Goal: Entertainment & Leisure: Consume media (video, audio)

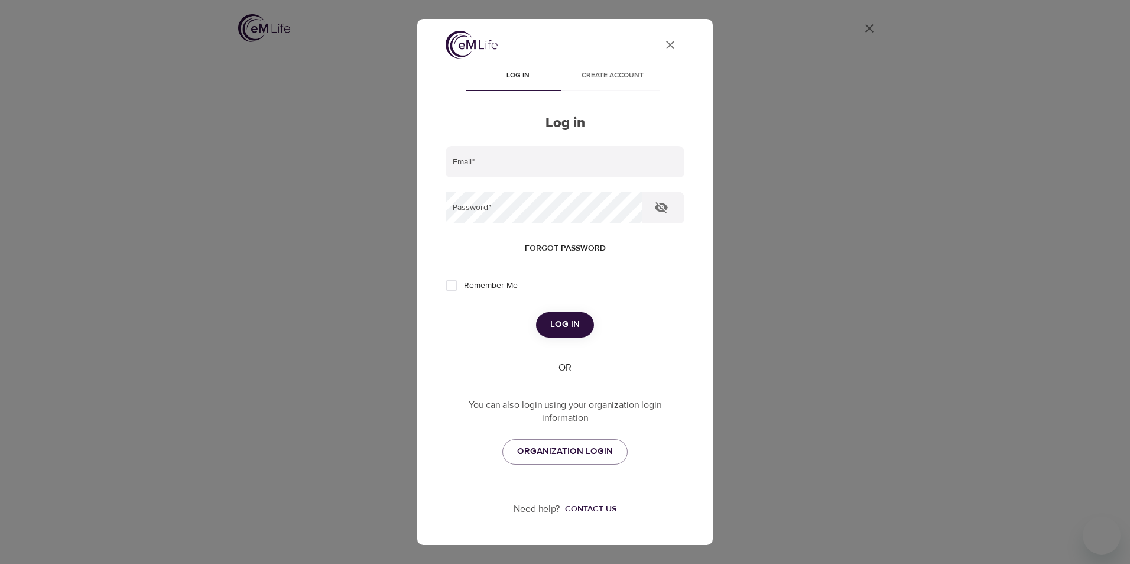
click at [290, 178] on div "User Profile Log in Create account Log in Email   * Password   * Forgot passwor…" at bounding box center [565, 282] width 1130 height 564
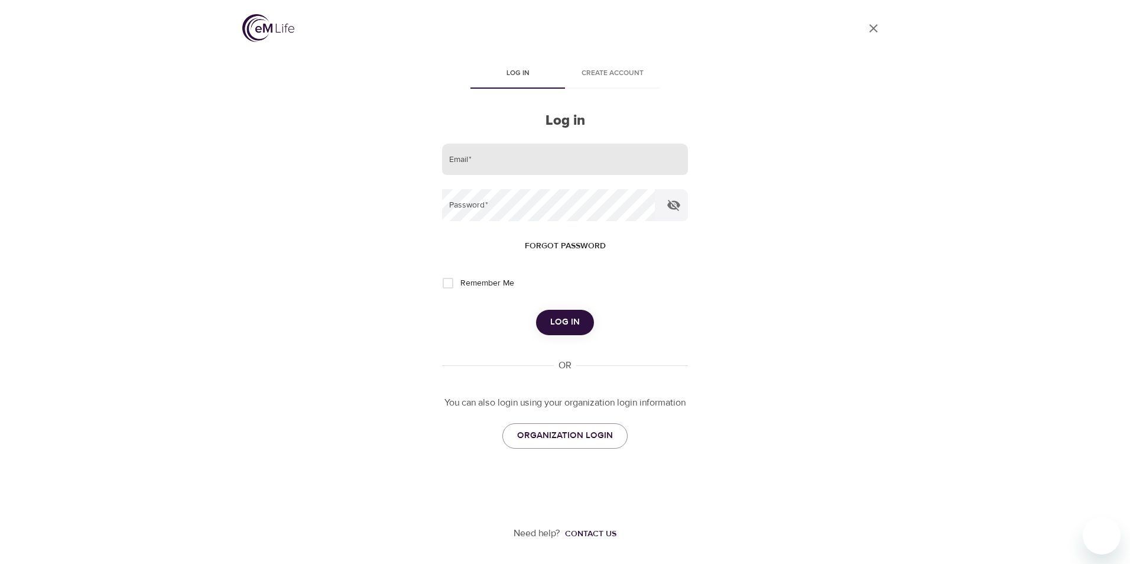
click at [489, 146] on input "email" at bounding box center [565, 160] width 246 height 32
type input "[PERSON_NAME][EMAIL_ADDRESS][PERSON_NAME][DOMAIN_NAME]"
click at [536, 310] on button "Log in" at bounding box center [565, 322] width 58 height 25
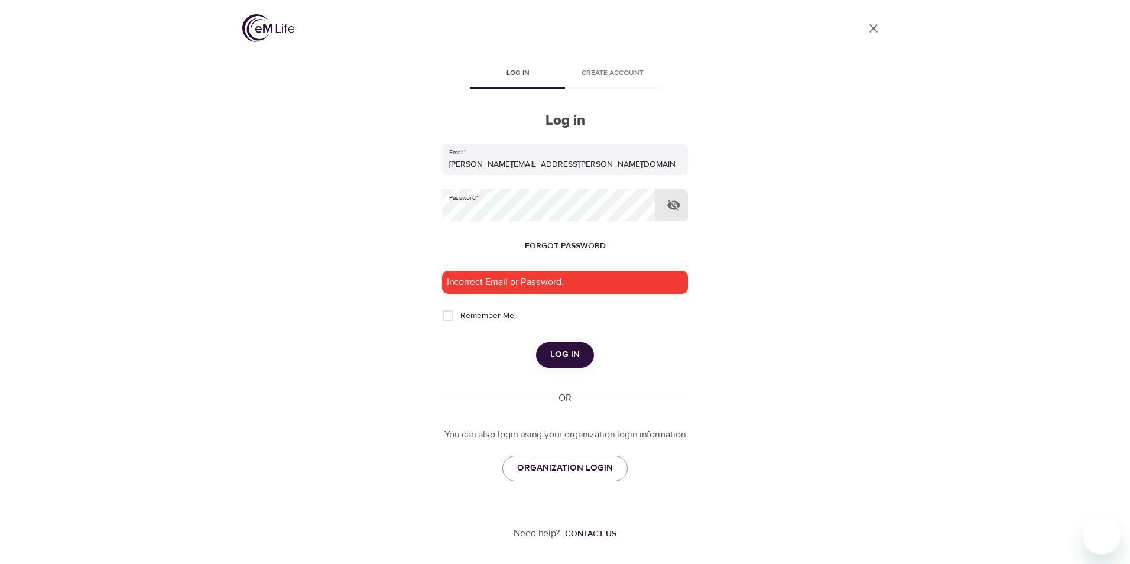
click at [405, 206] on div "User Profile Log in Create account Log in Email   * [PERSON_NAME][EMAIL_ADDRESS…" at bounding box center [564, 282] width 673 height 564
click at [570, 340] on form "Email   * [PERSON_NAME][EMAIL_ADDRESS][PERSON_NAME][DOMAIN_NAME] Password   * F…" at bounding box center [565, 256] width 246 height 224
click at [568, 356] on span "Log in" at bounding box center [565, 354] width 30 height 15
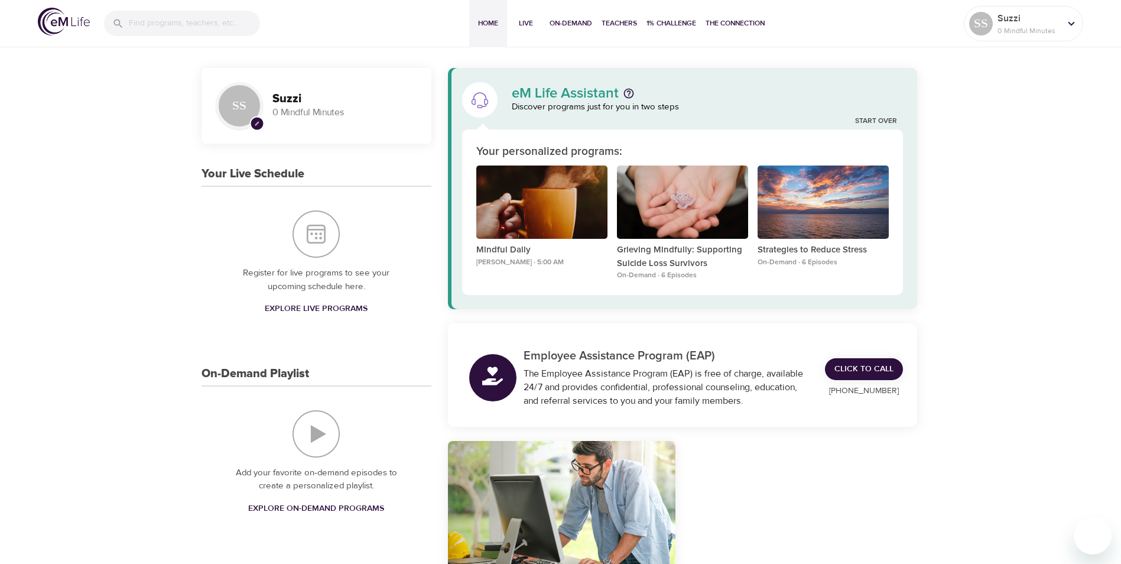
click at [314, 437] on img "On-Demand Playlist" at bounding box center [315, 433] width 47 height 47
click at [324, 509] on span "Explore On-Demand Programs" at bounding box center [316, 508] width 136 height 15
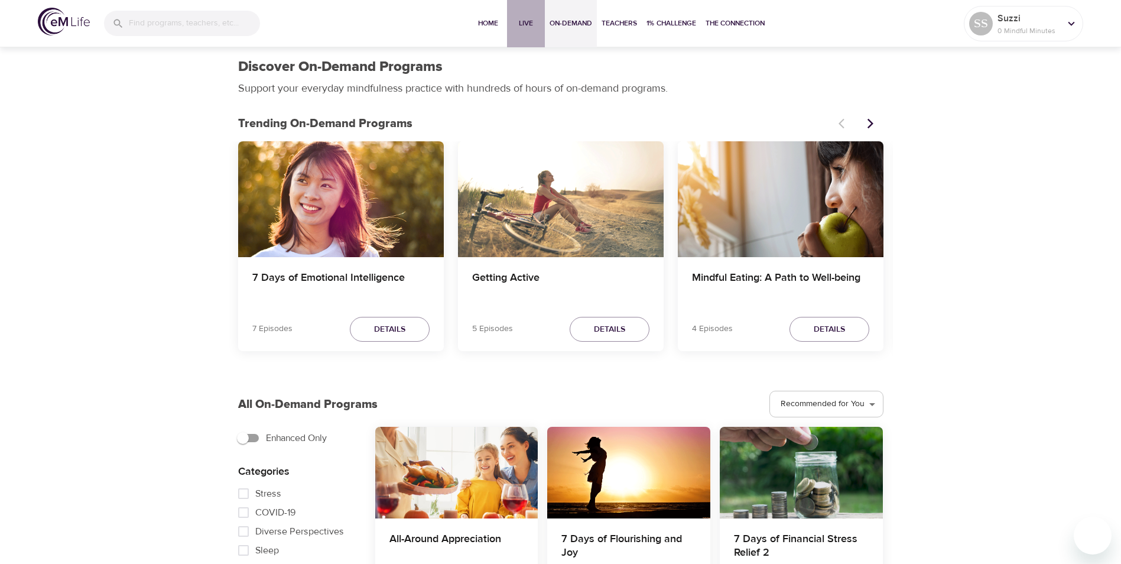
click at [523, 25] on span "Live" at bounding box center [526, 23] width 28 height 12
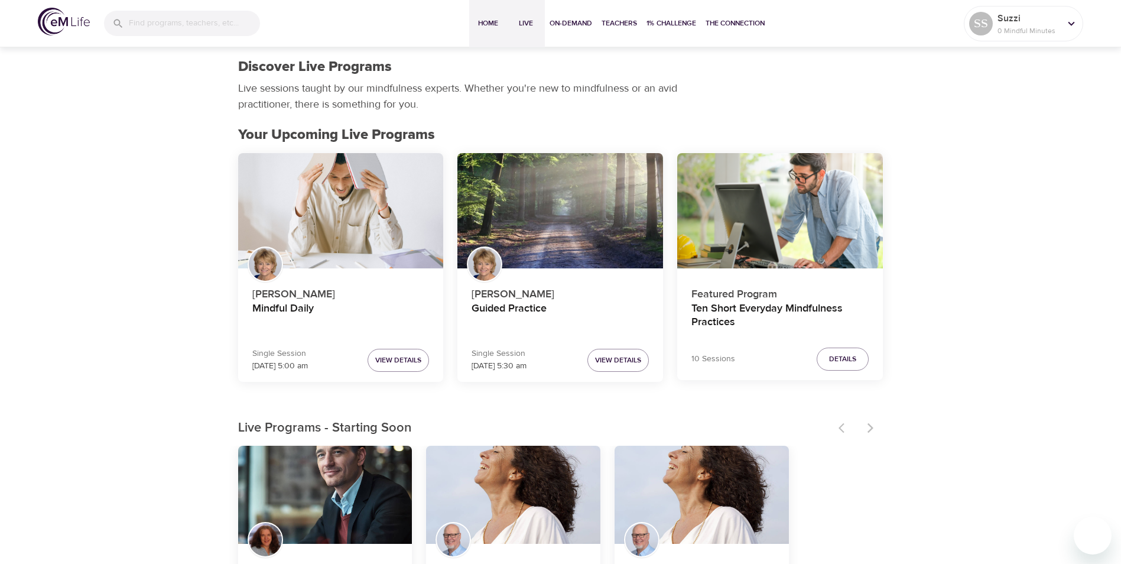
click at [482, 19] on span "Home" at bounding box center [488, 23] width 28 height 12
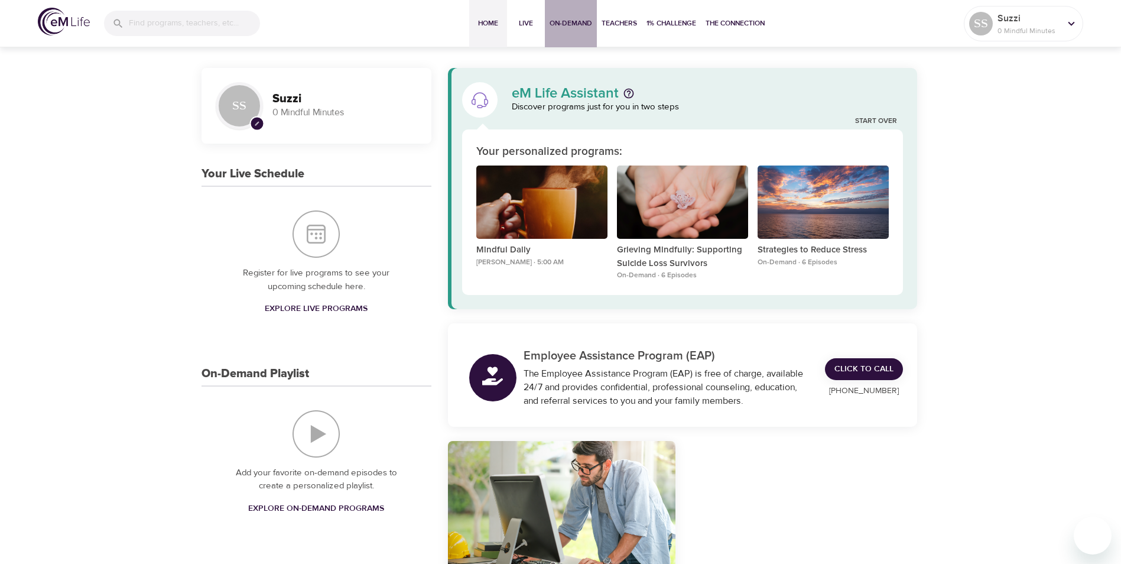
click at [545, 28] on button "On-Demand" at bounding box center [571, 23] width 52 height 47
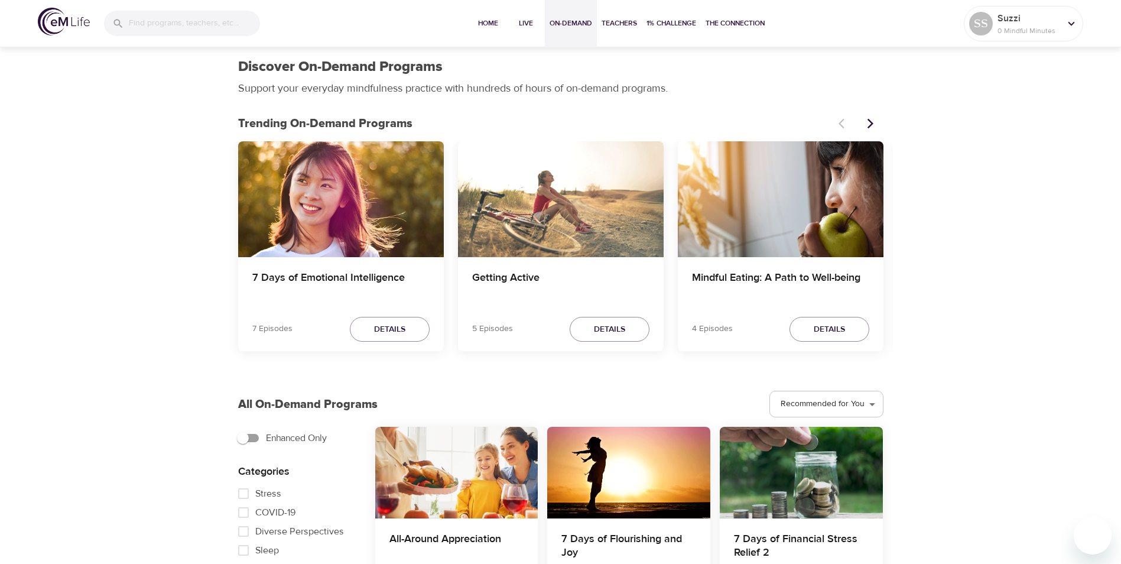
click at [51, 18] on img at bounding box center [64, 22] width 52 height 28
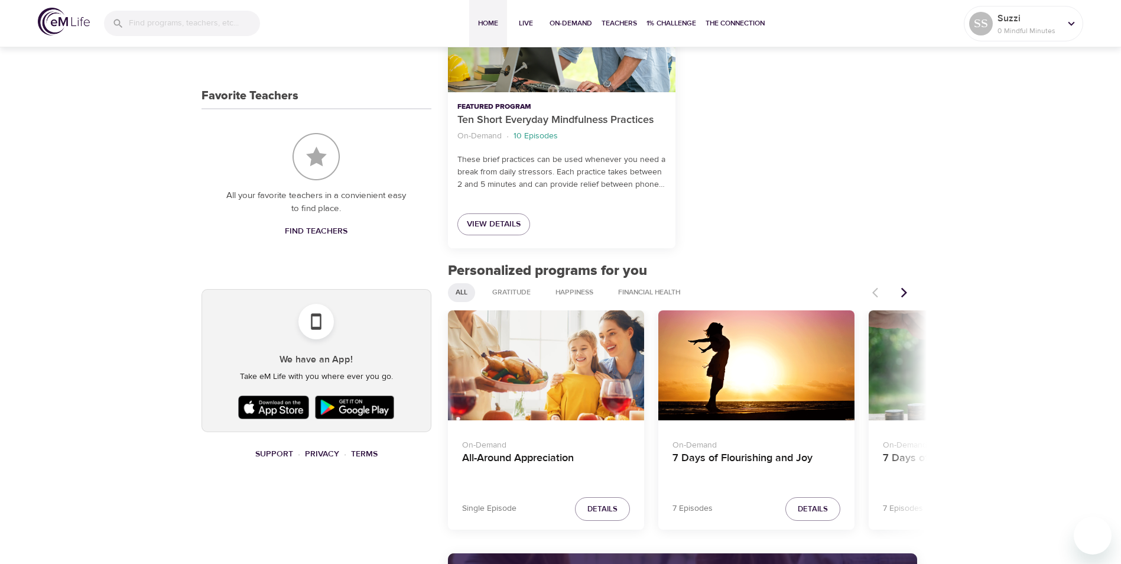
scroll to position [473, 0]
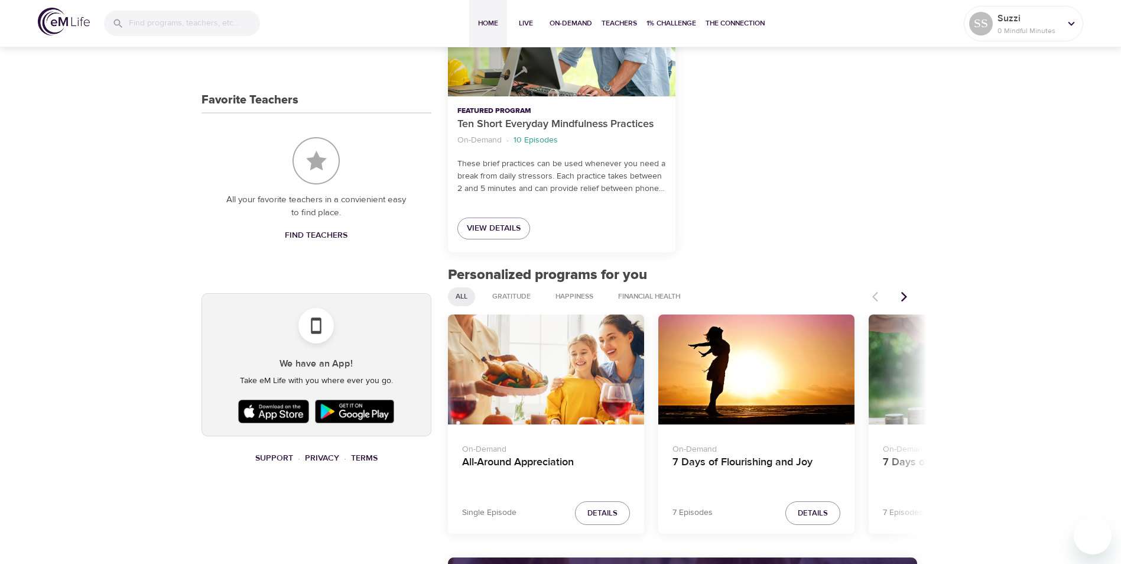
click at [902, 292] on icon "Next items" at bounding box center [904, 297] width 12 height 12
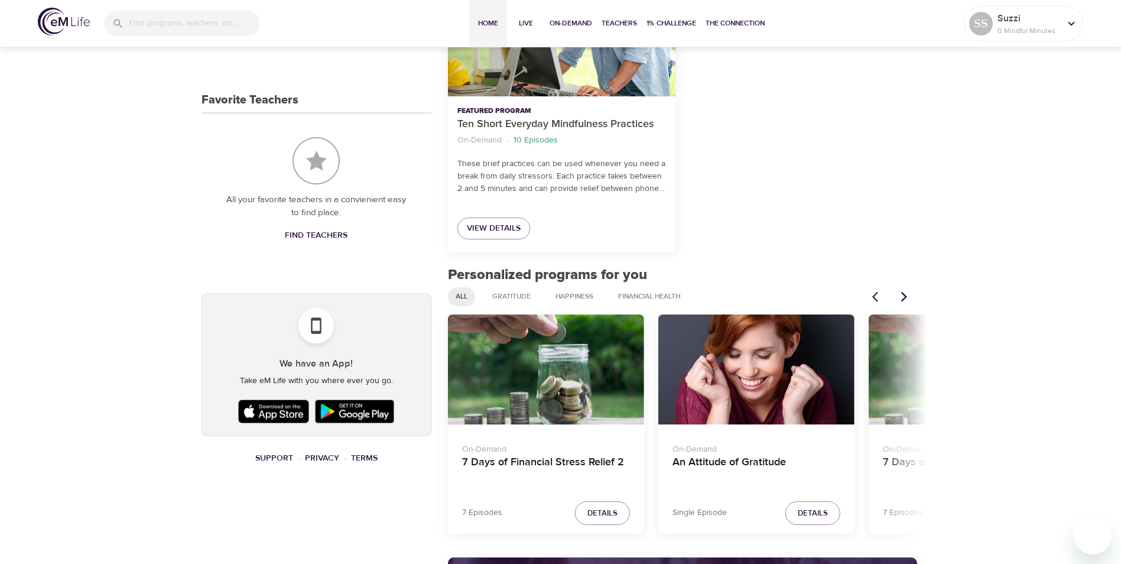
click at [731, 442] on p "On-Demand" at bounding box center [756, 446] width 168 height 17
click at [709, 461] on h4 "An Attitude of Gratitude" at bounding box center [756, 469] width 168 height 28
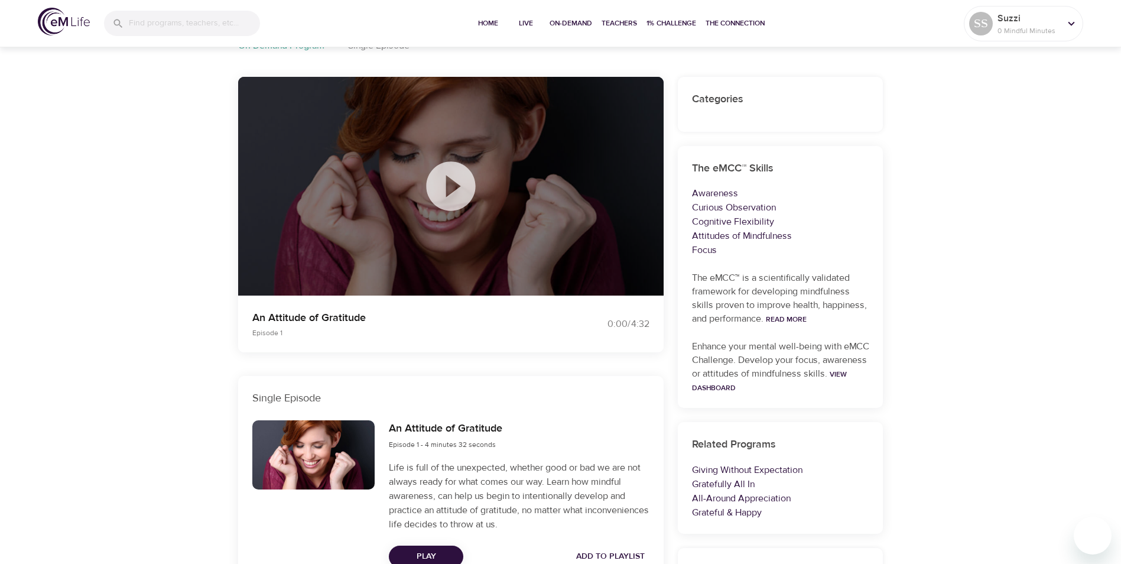
scroll to position [53, 0]
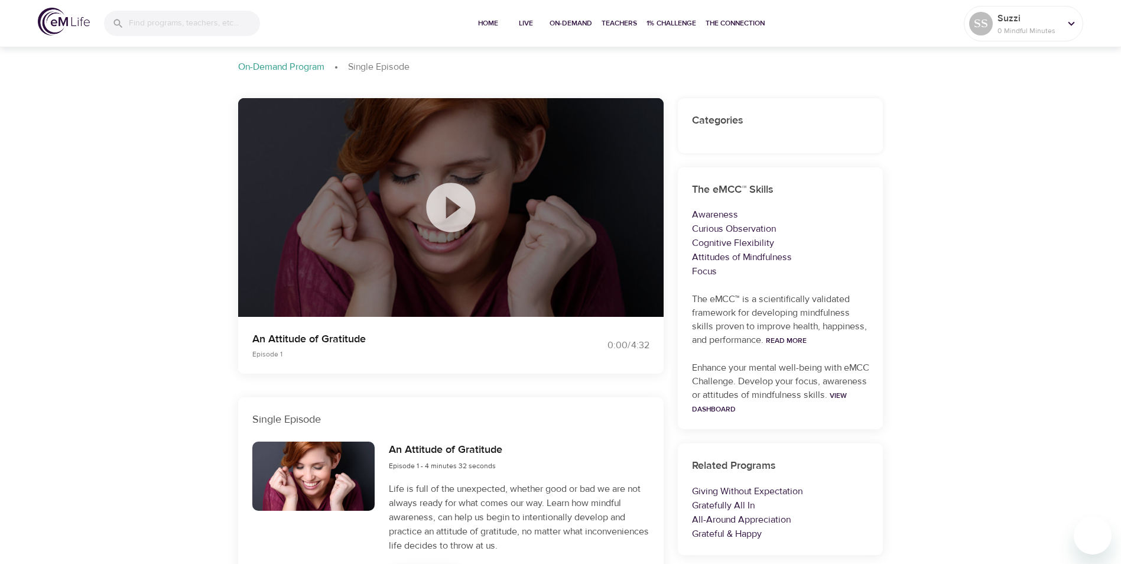
click at [443, 206] on icon at bounding box center [450, 207] width 49 height 49
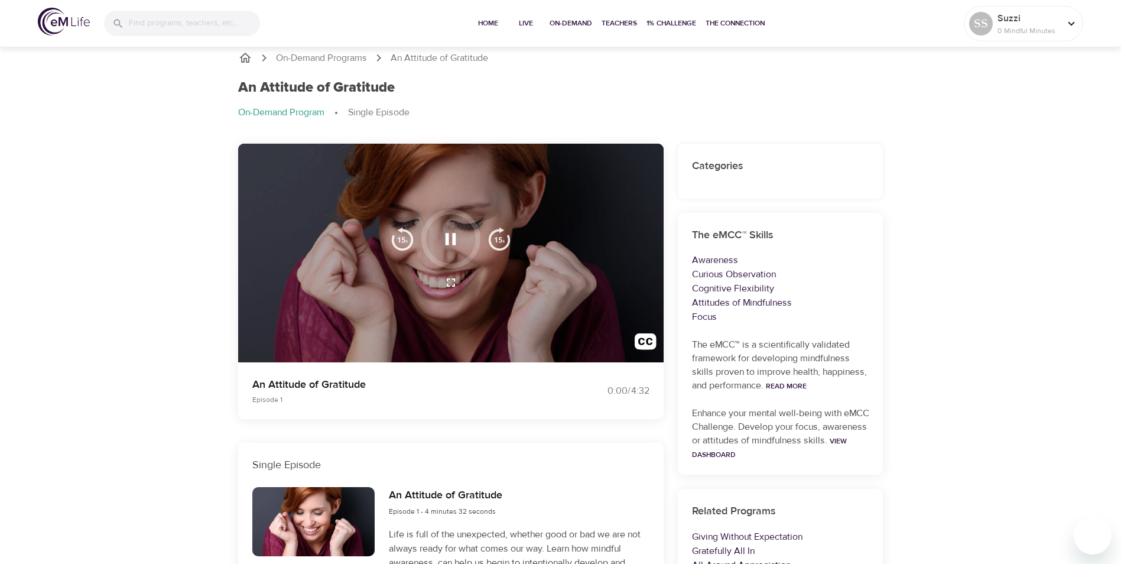
scroll to position [0, 0]
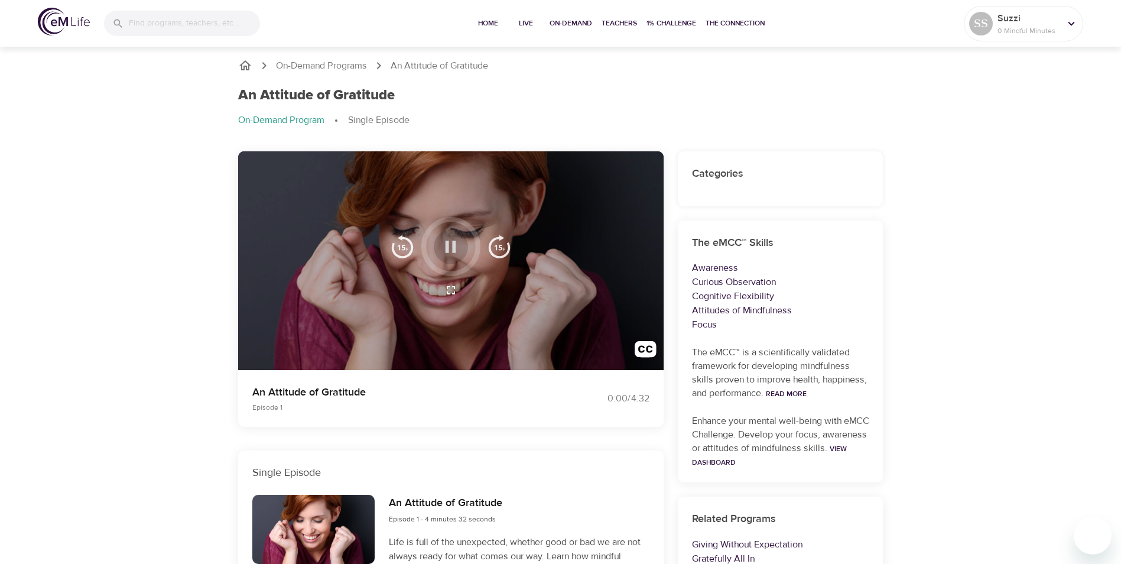
click at [451, 249] on icon "button" at bounding box center [450, 246] width 21 height 21
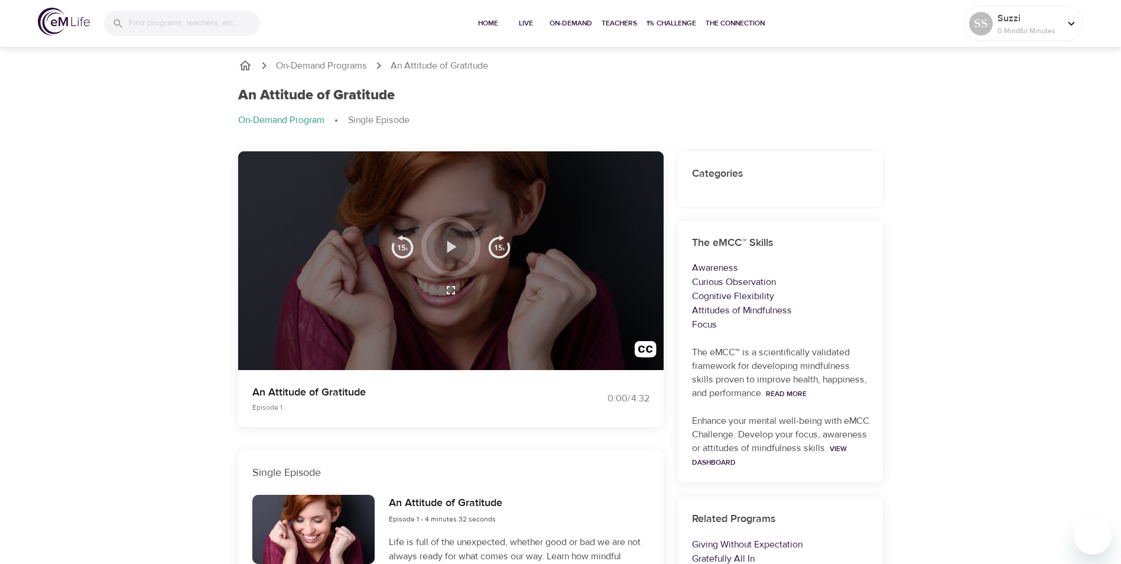
click at [451, 249] on icon "button" at bounding box center [451, 246] width 9 height 12
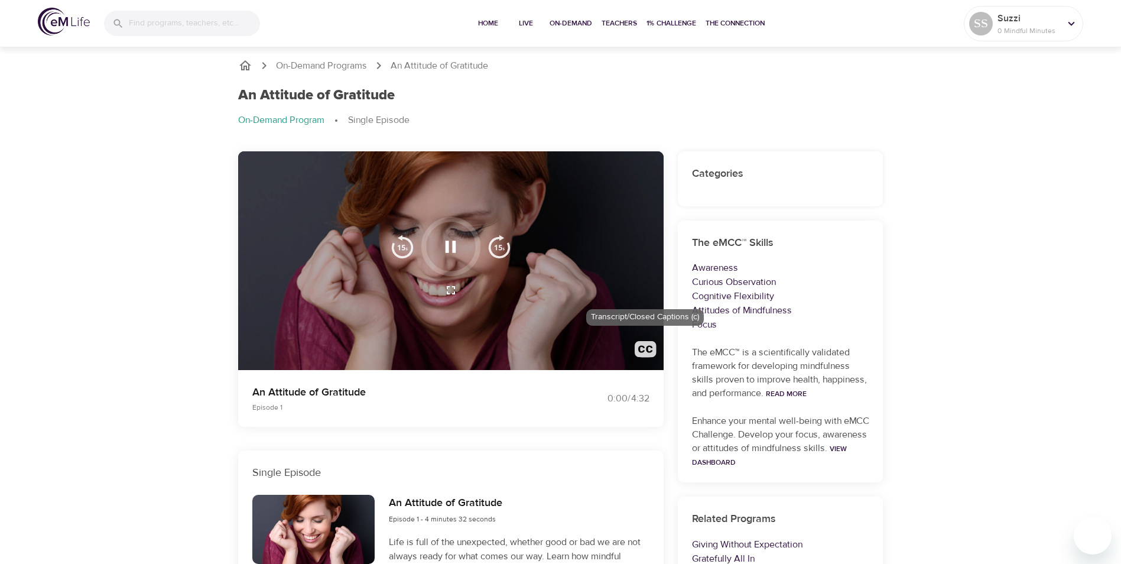
click at [642, 345] on img "button" at bounding box center [646, 352] width 22 height 22
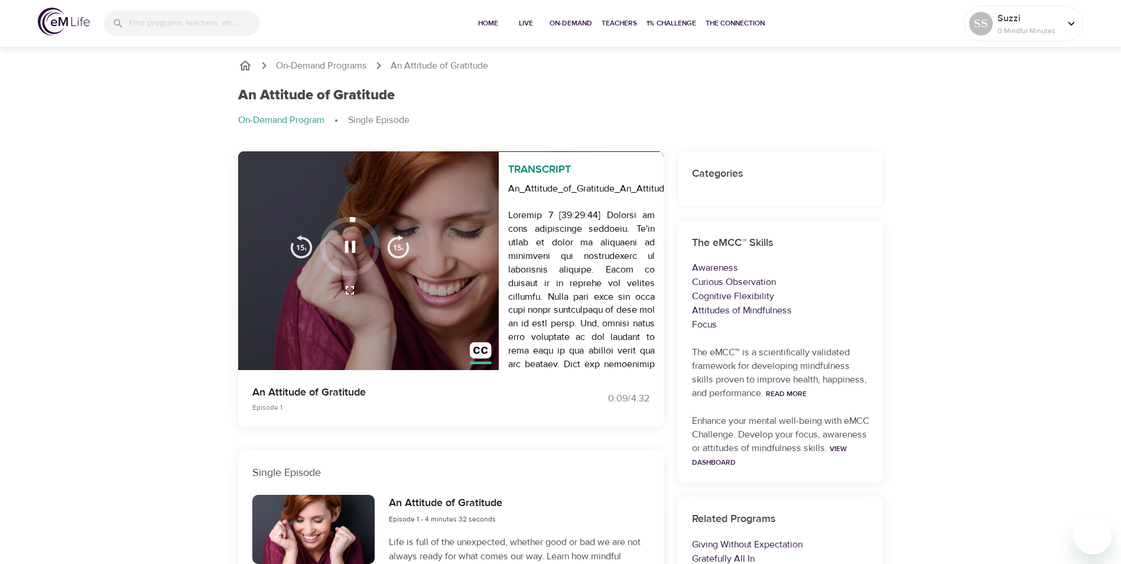
click at [372, 341] on div "Transcript An_Attitude_of_Gratitude_An_Attitude_of_Gratitude_46" at bounding box center [450, 260] width 425 height 219
click at [354, 249] on icon "button" at bounding box center [349, 246] width 11 height 12
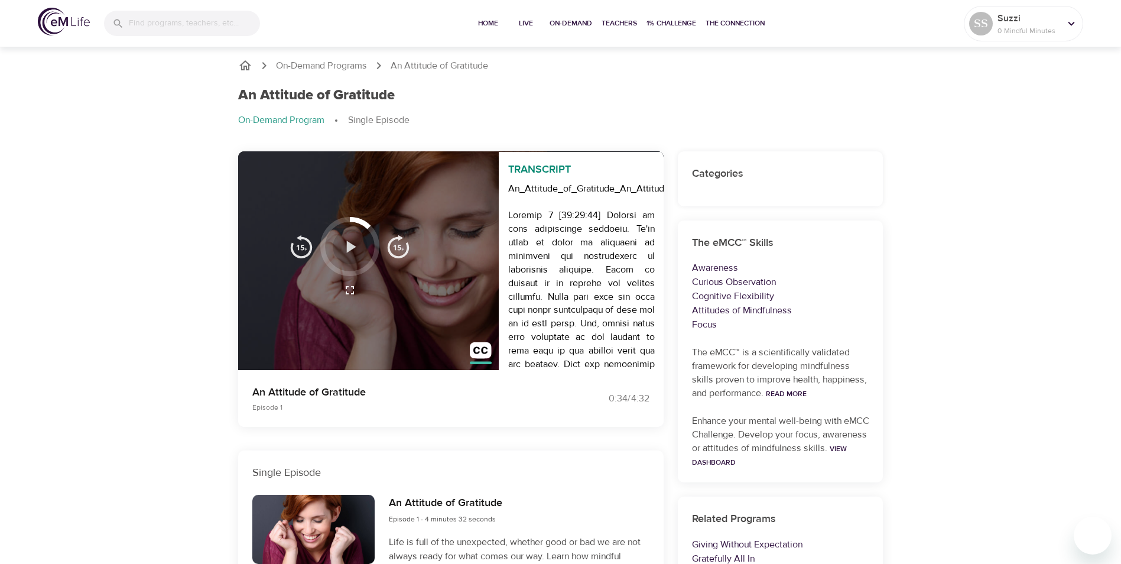
click at [347, 243] on icon "button" at bounding box center [350, 246] width 9 height 12
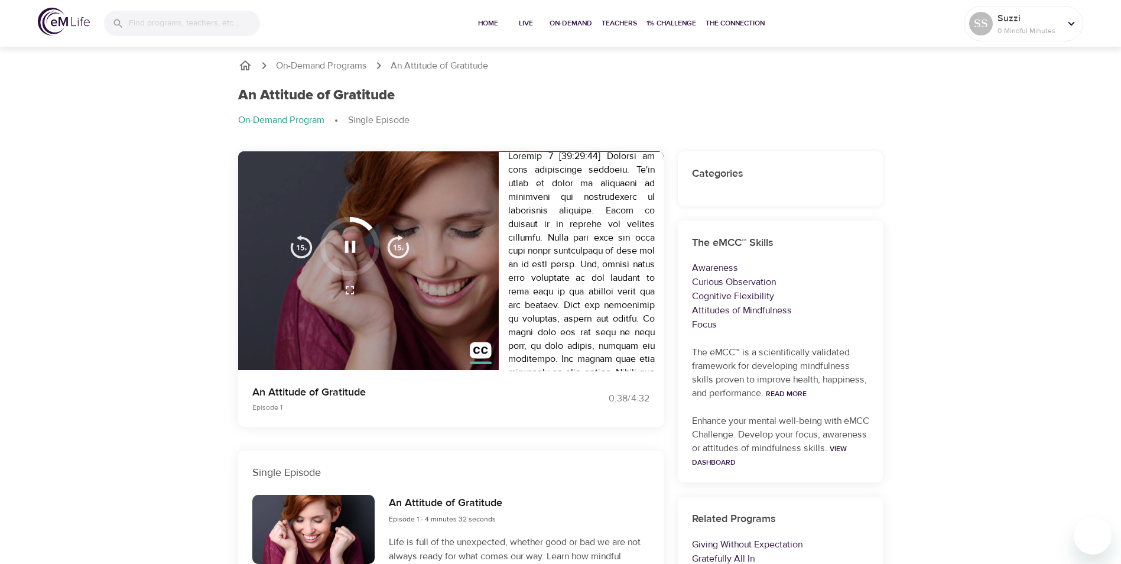
scroll to position [118, 0]
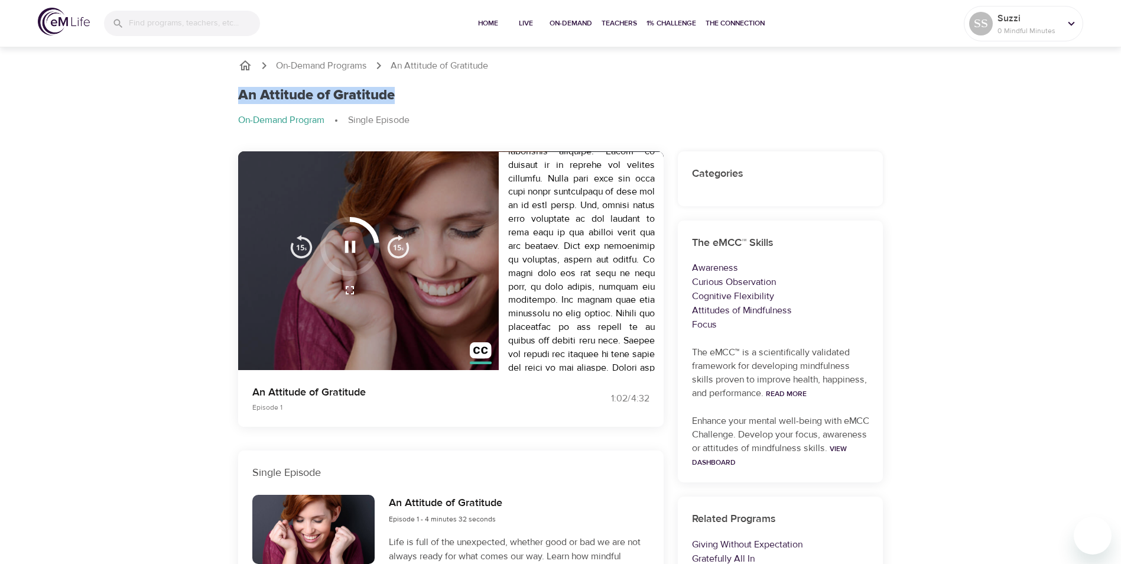
drag, startPoint x: 243, startPoint y: 93, endPoint x: 407, endPoint y: 97, distance: 164.3
click at [407, 97] on div "An Attitude of Gratitude On-Demand Program Single Episode" at bounding box center [560, 112] width 659 height 64
drag, startPoint x: 407, startPoint y: 97, endPoint x: 388, endPoint y: 96, distance: 19.5
copy h1 "An Attitude of Gratitude"
click at [345, 287] on icon "button" at bounding box center [350, 290] width 14 height 14
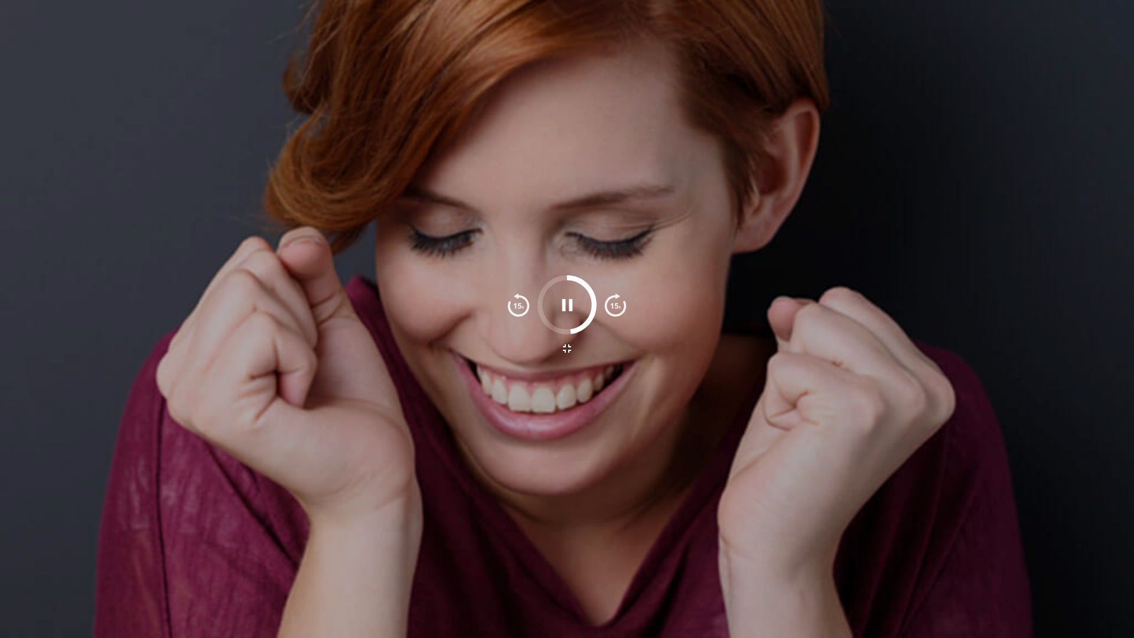
click at [566, 347] on icon "button" at bounding box center [567, 348] width 8 height 8
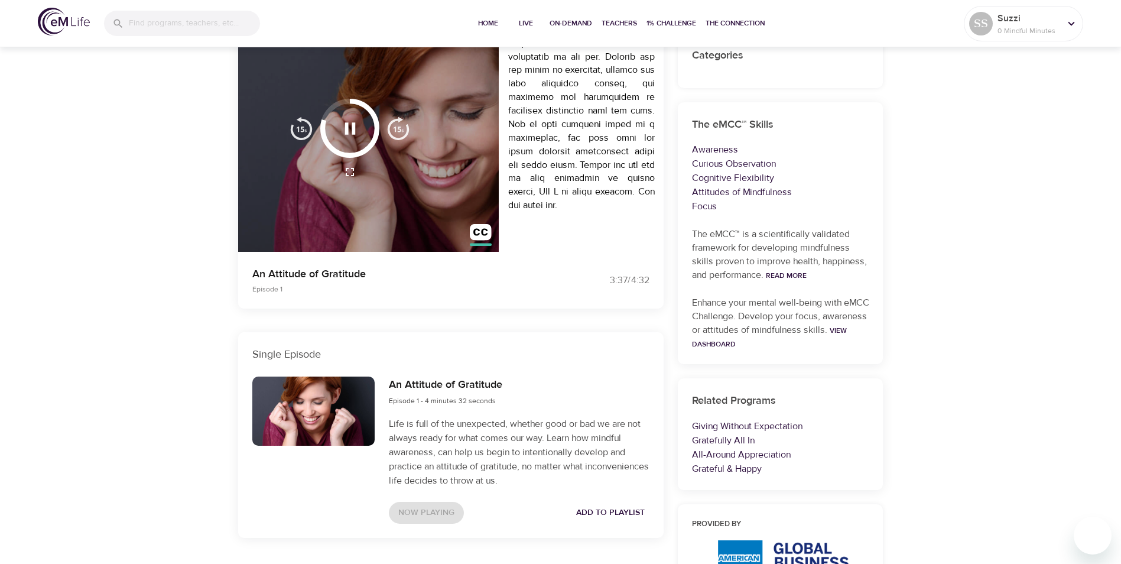
scroll to position [59, 0]
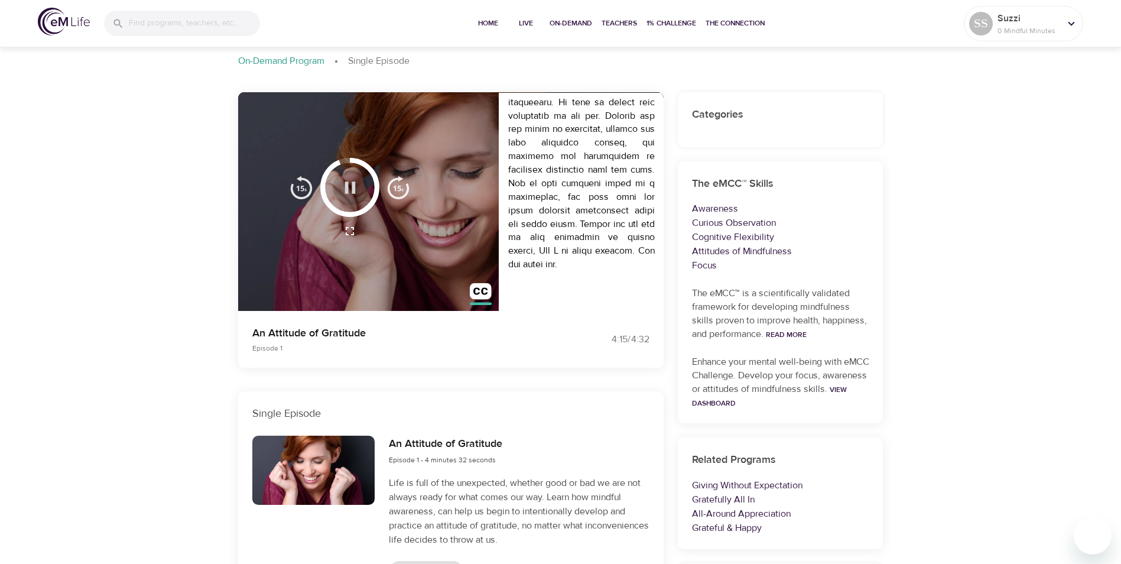
click at [349, 183] on icon "button" at bounding box center [350, 187] width 21 height 21
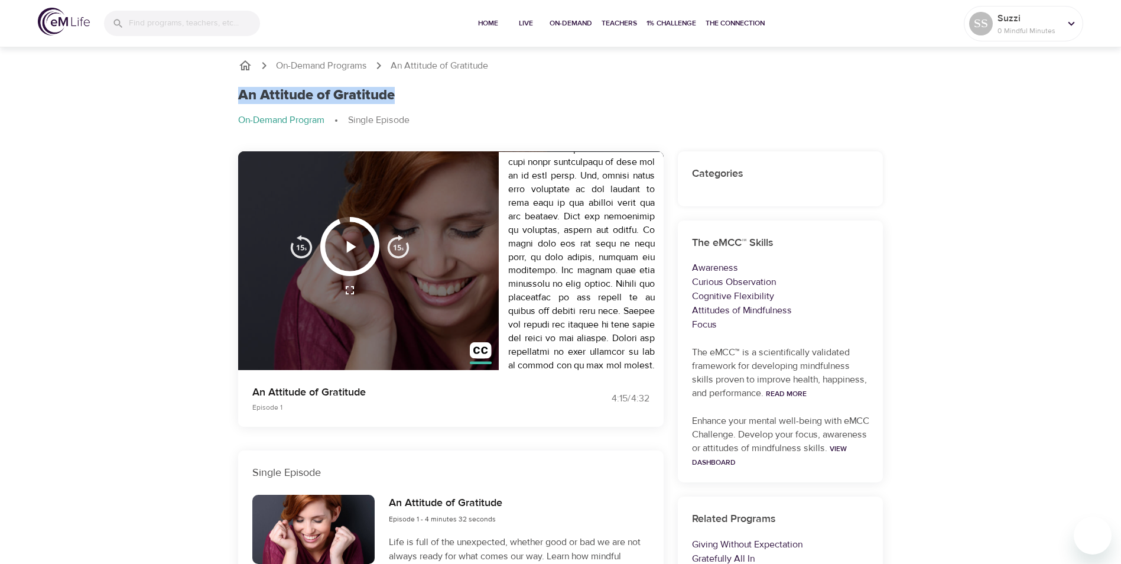
scroll to position [0, 0]
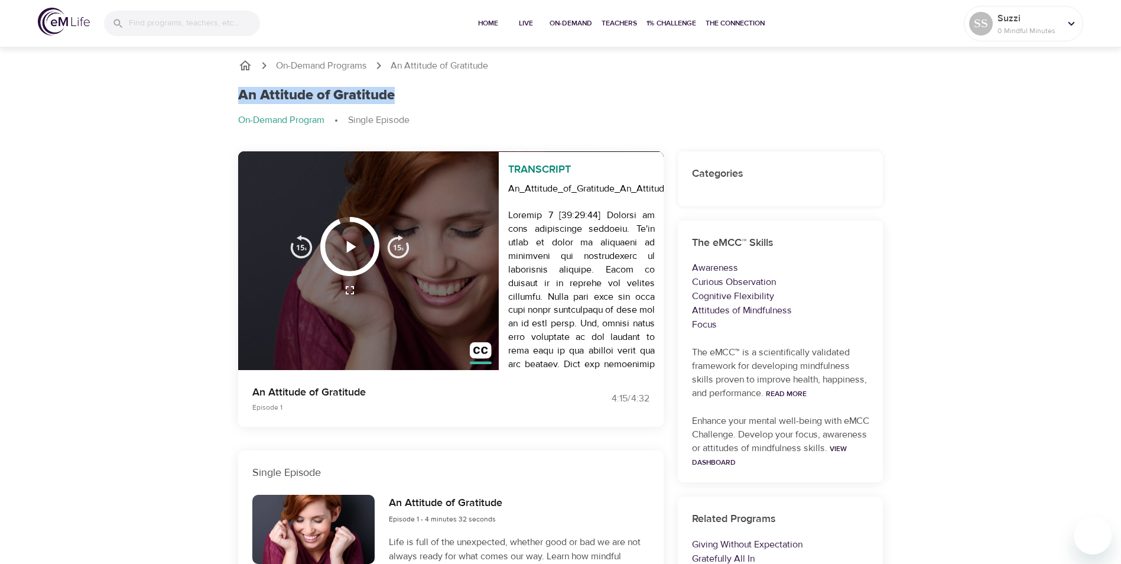
click at [345, 249] on icon "button" at bounding box center [350, 246] width 21 height 21
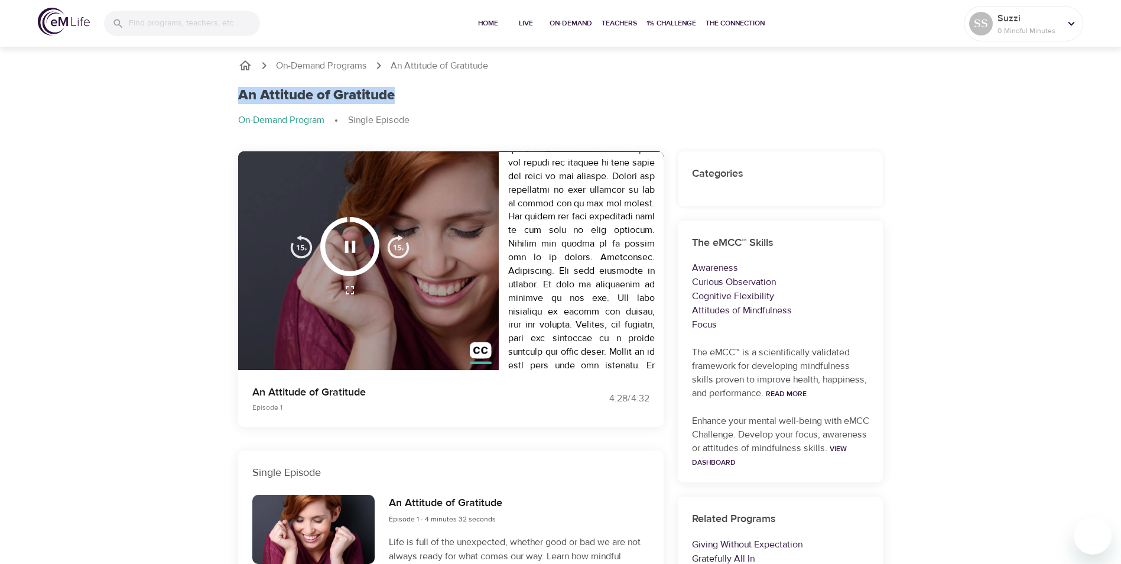
scroll to position [322, 0]
click at [346, 246] on icon "button" at bounding box center [349, 246] width 11 height 12
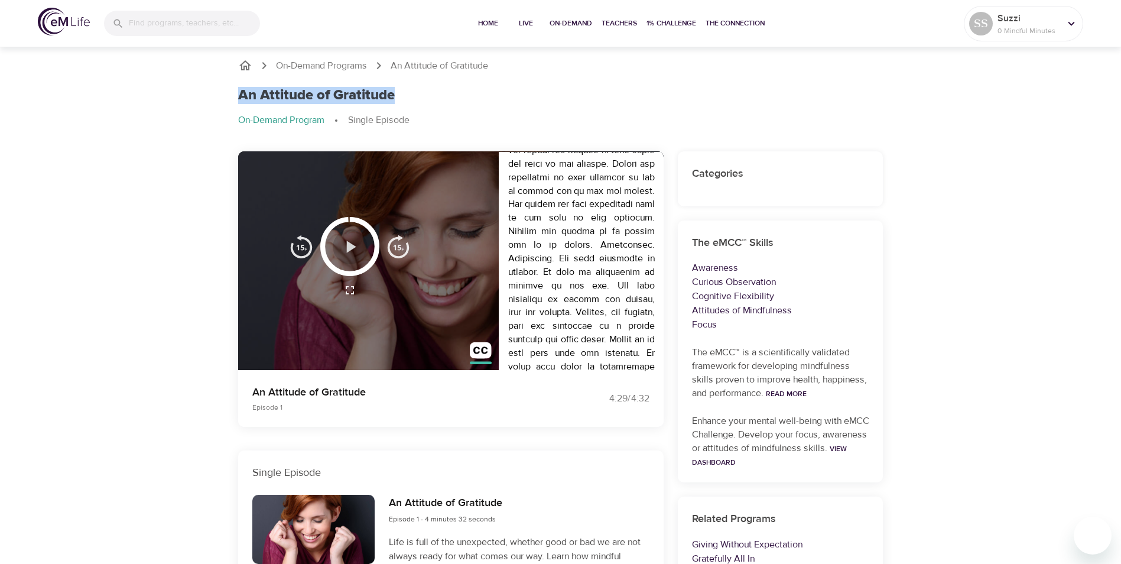
click at [353, 246] on icon "button" at bounding box center [350, 246] width 9 height 12
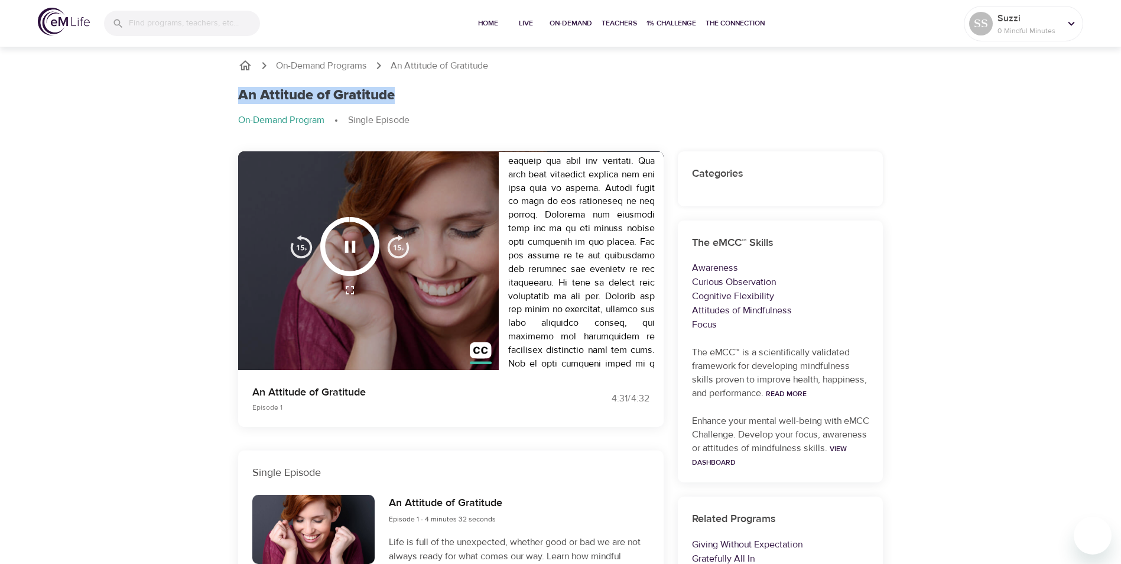
scroll to position [558, 0]
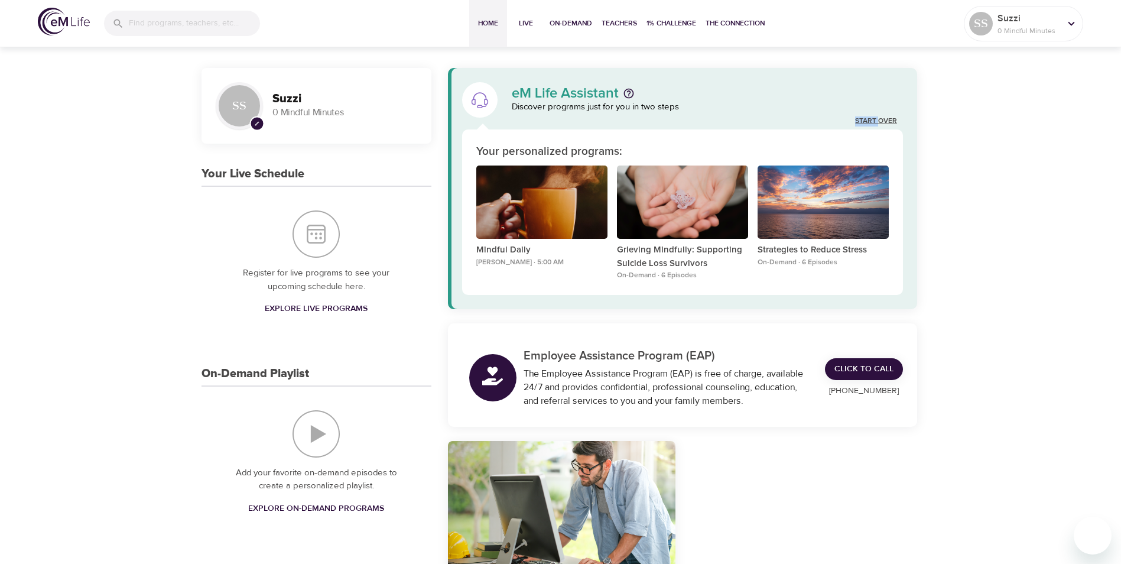
click at [880, 117] on div "eM Life Assistant Discover programs just for you in two steps Start Over Your p…" at bounding box center [683, 188] width 470 height 241
click at [877, 120] on link "Start Over" at bounding box center [876, 121] width 42 height 10
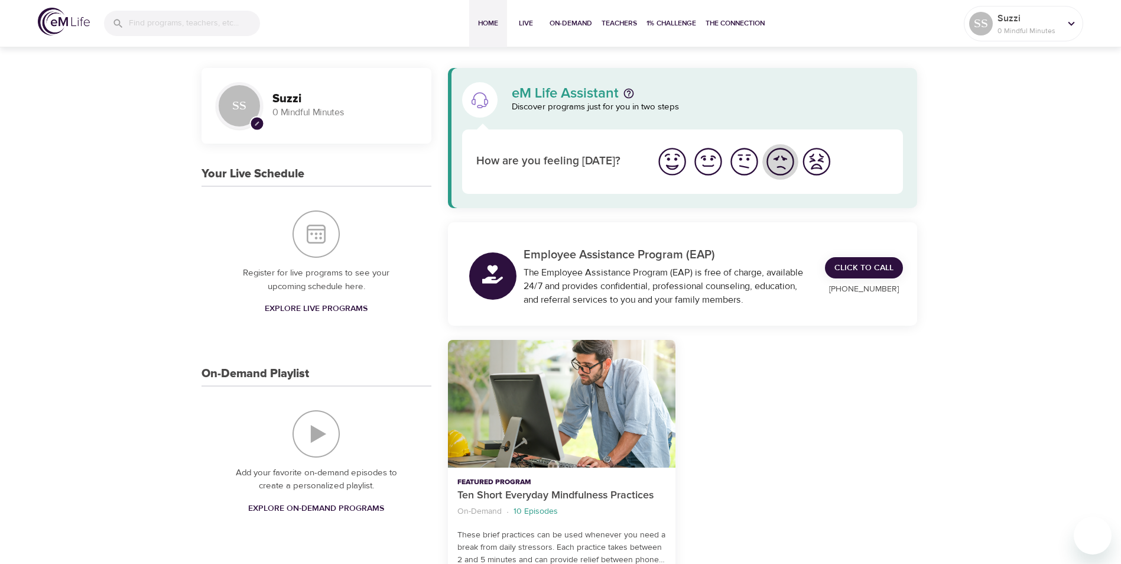
click at [779, 160] on img "I'm feeling bad" at bounding box center [780, 161] width 32 height 32
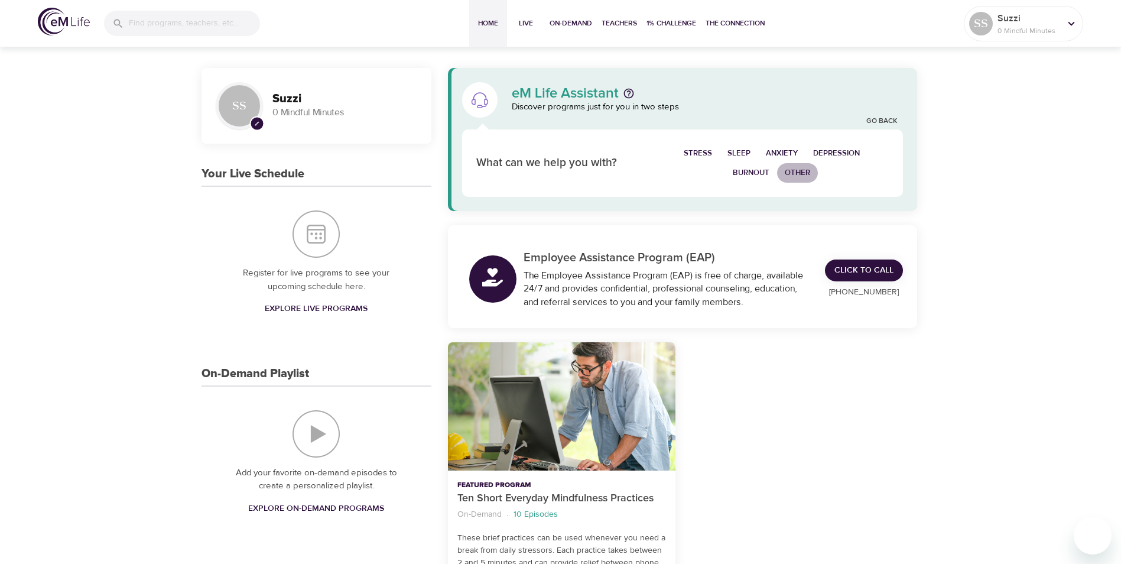
click at [791, 175] on span "Other" at bounding box center [797, 173] width 25 height 14
click at [869, 122] on link "Go Back" at bounding box center [881, 121] width 31 height 10
click at [817, 154] on span "Depression" at bounding box center [836, 154] width 47 height 14
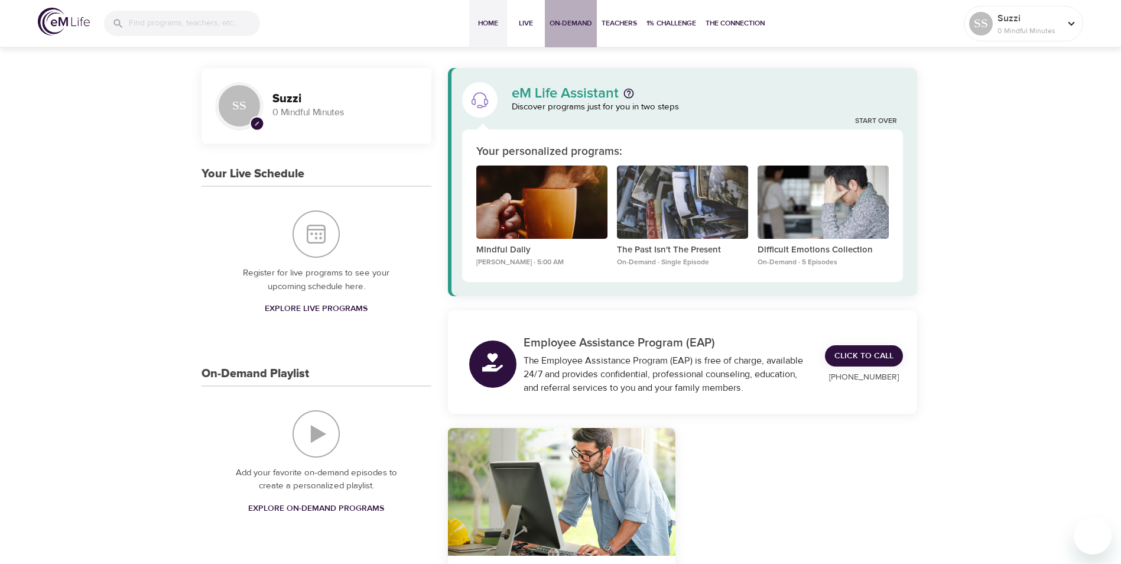
click at [553, 27] on span "On-Demand" at bounding box center [570, 23] width 43 height 12
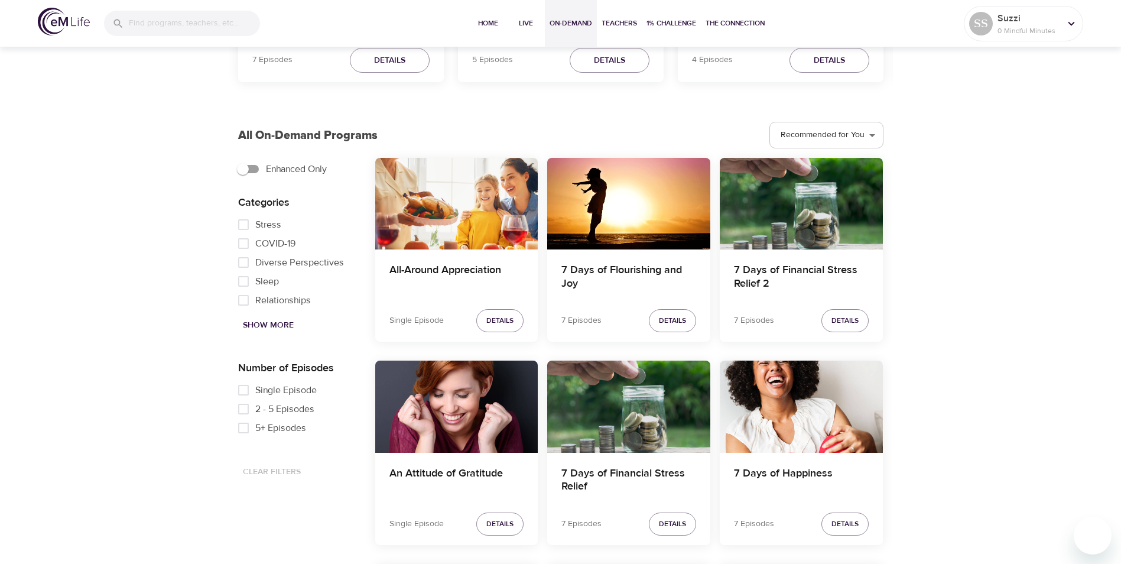
scroll to position [354, 0]
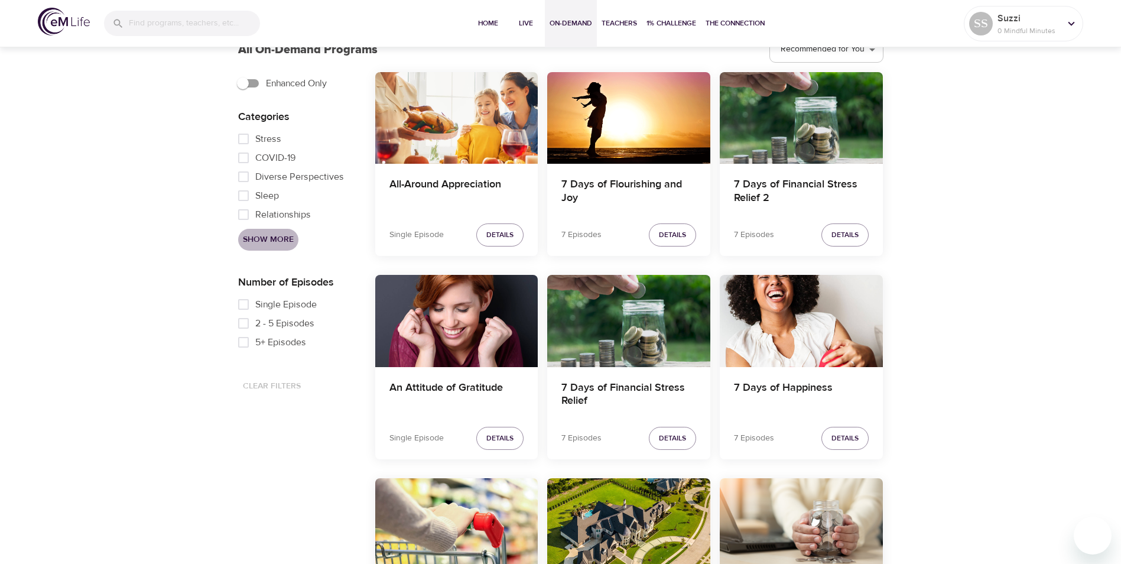
click at [273, 243] on span "Show More" at bounding box center [268, 239] width 51 height 15
click at [252, 184] on input "Grief" at bounding box center [244, 176] width 24 height 19
checkbox input "true"
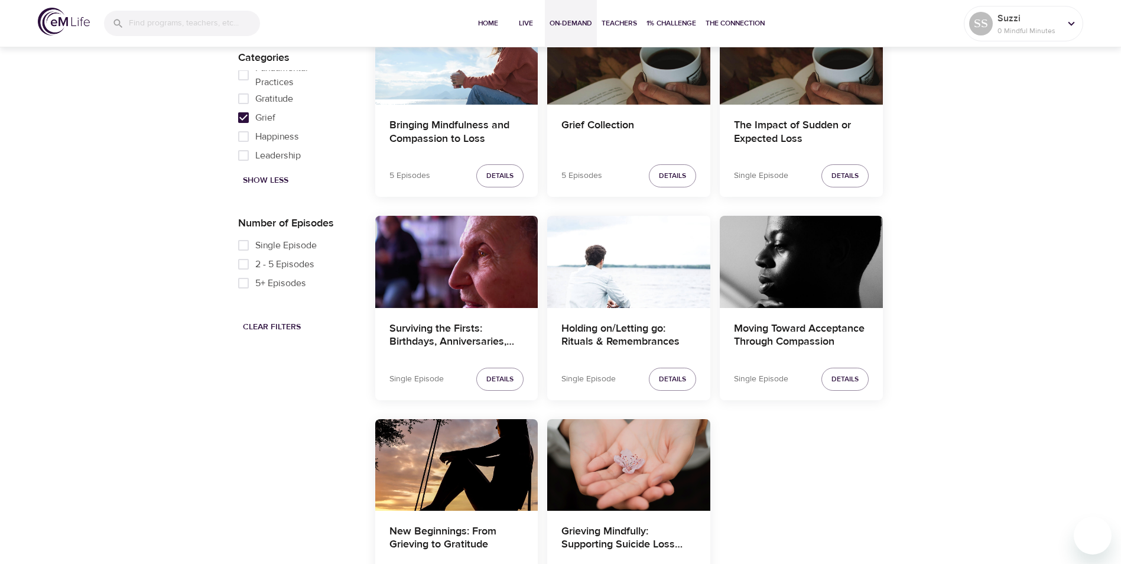
scroll to position [471, 0]
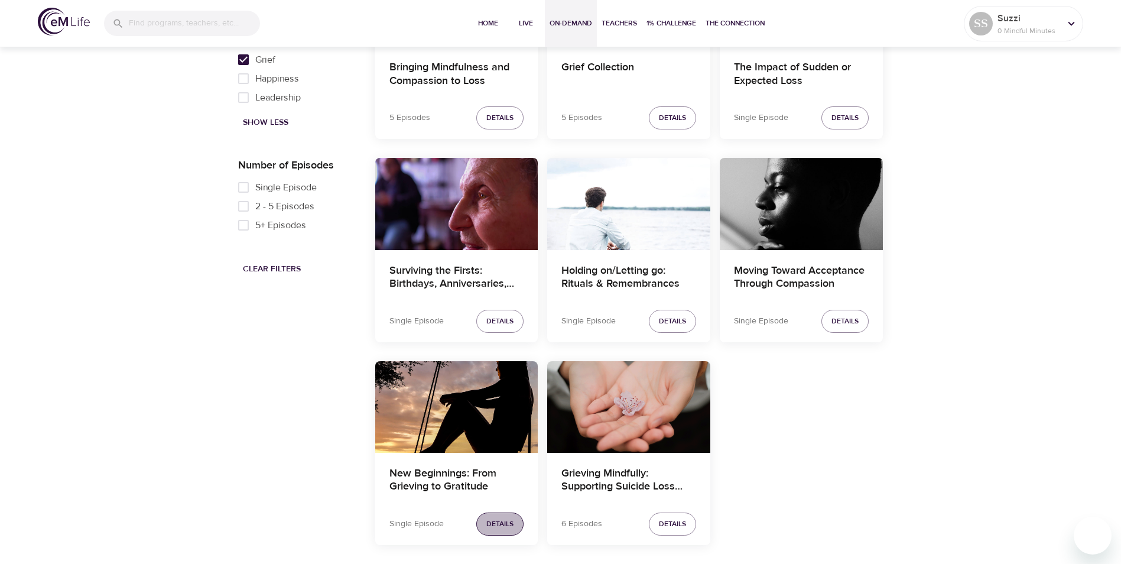
click at [493, 522] on span "Details" at bounding box center [499, 524] width 27 height 12
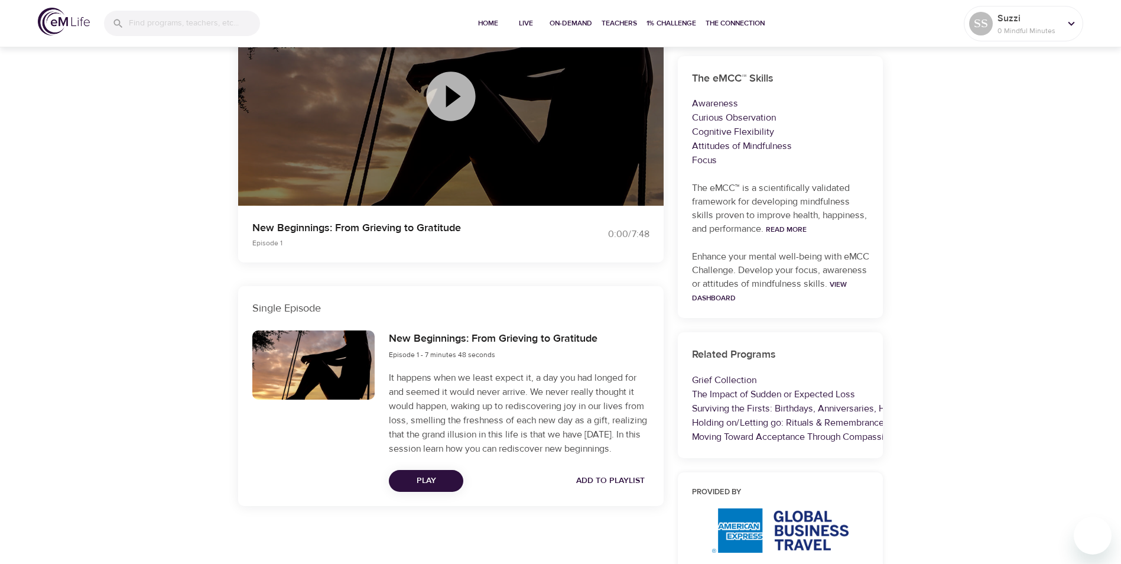
scroll to position [177, 0]
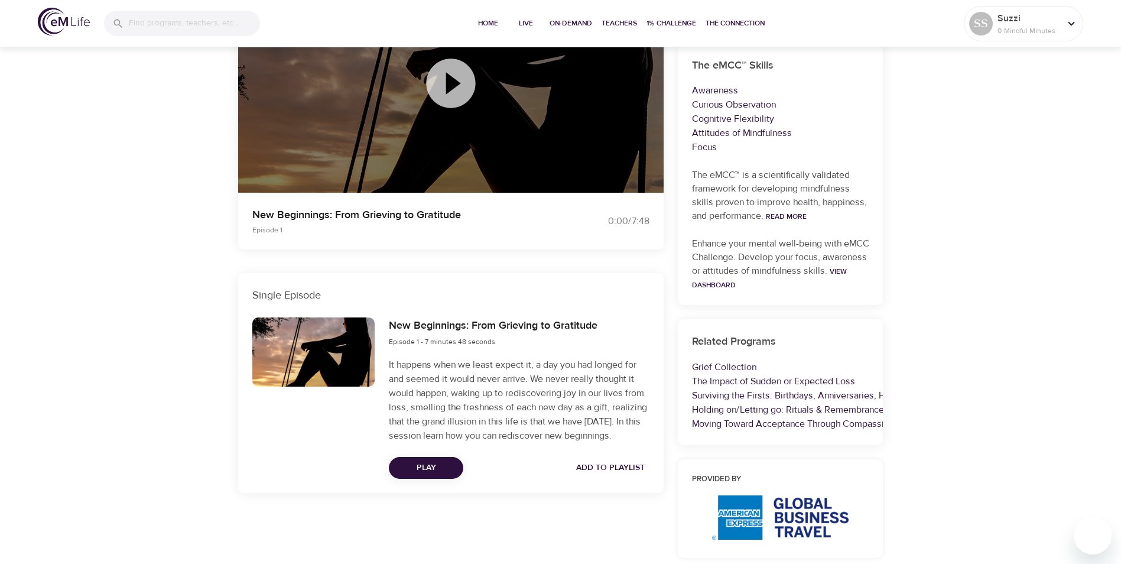
click at [456, 81] on icon at bounding box center [450, 83] width 59 height 59
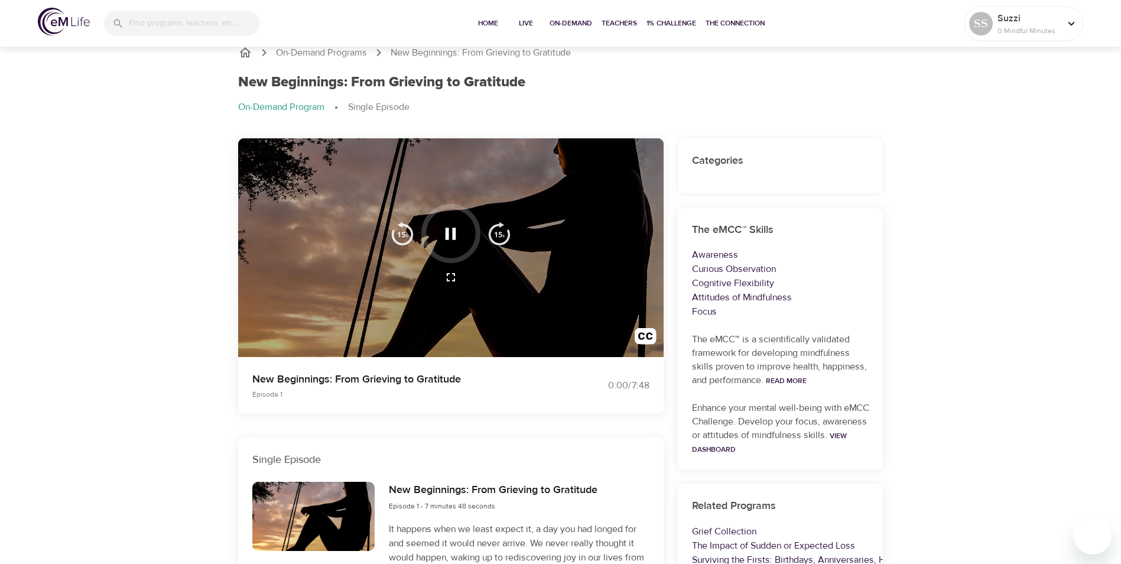
scroll to position [0, 0]
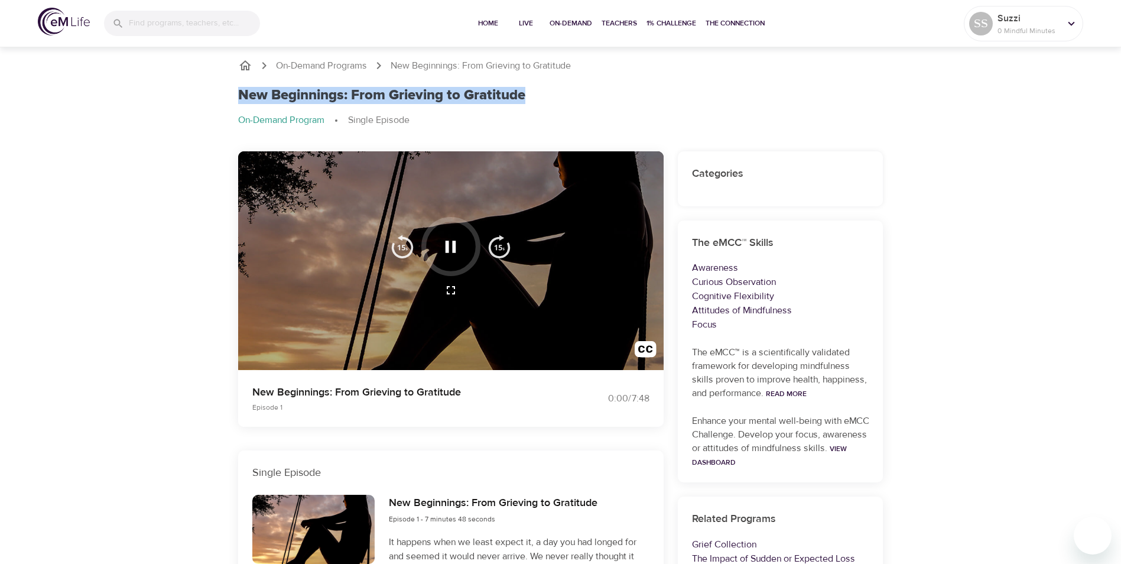
drag, startPoint x: 242, startPoint y: 92, endPoint x: 532, endPoint y: 92, distance: 290.7
click at [532, 92] on div "New Beginnings: From Grieving to Gratitude" at bounding box center [560, 95] width 645 height 17
drag, startPoint x: 532, startPoint y: 92, endPoint x: 520, endPoint y: 92, distance: 11.8
copy h1 "New Beginnings: From Grieving to Gratitude"
click at [451, 252] on icon "button" at bounding box center [450, 246] width 21 height 21
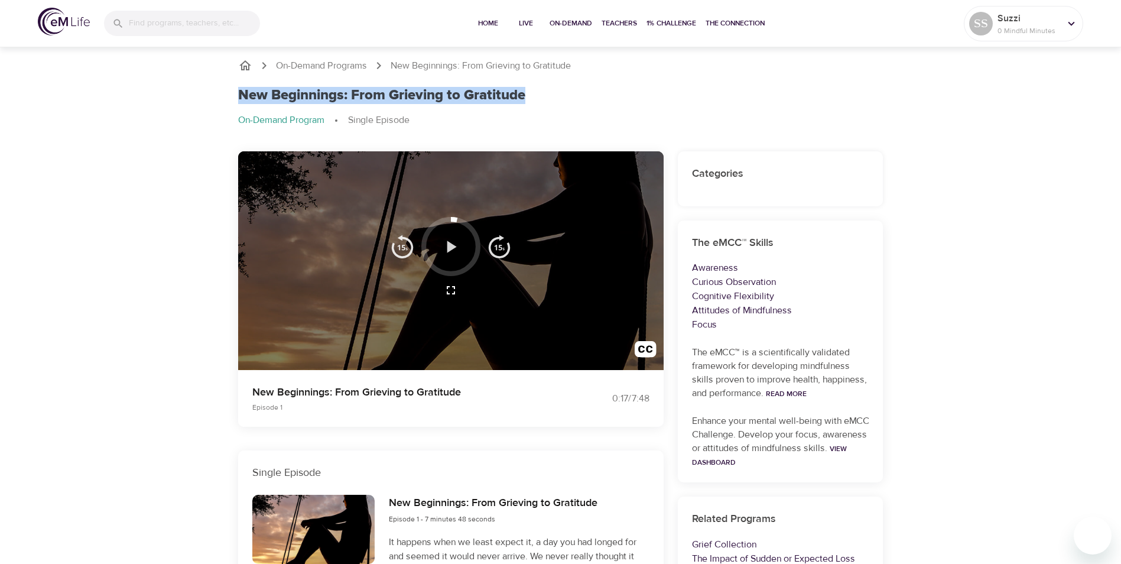
click at [450, 248] on icon "button" at bounding box center [451, 246] width 9 height 12
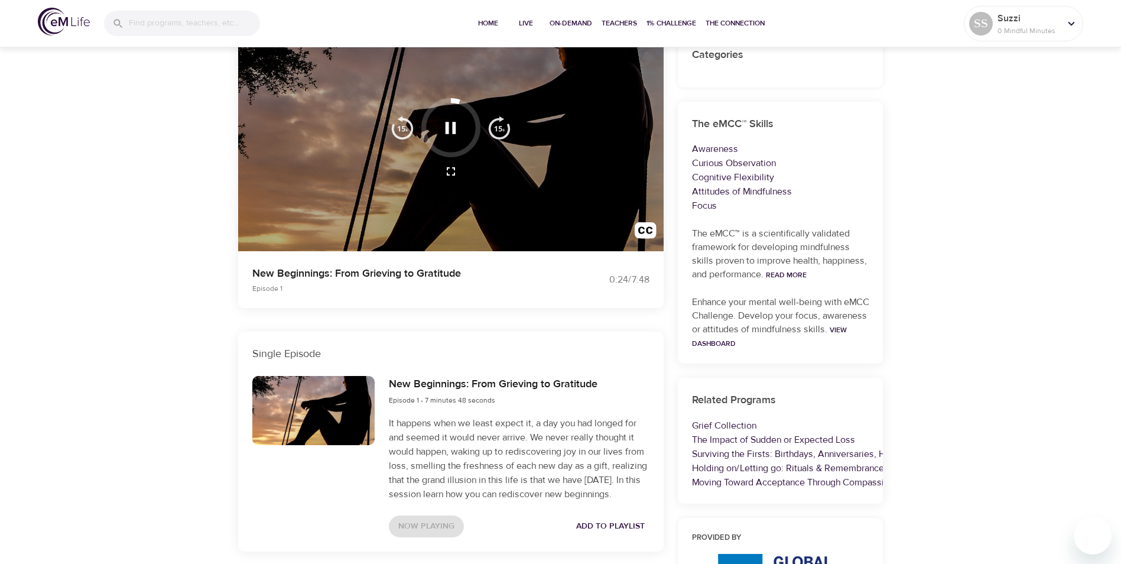
scroll to position [118, 0]
click at [449, 138] on icon "button" at bounding box center [450, 128] width 21 height 21
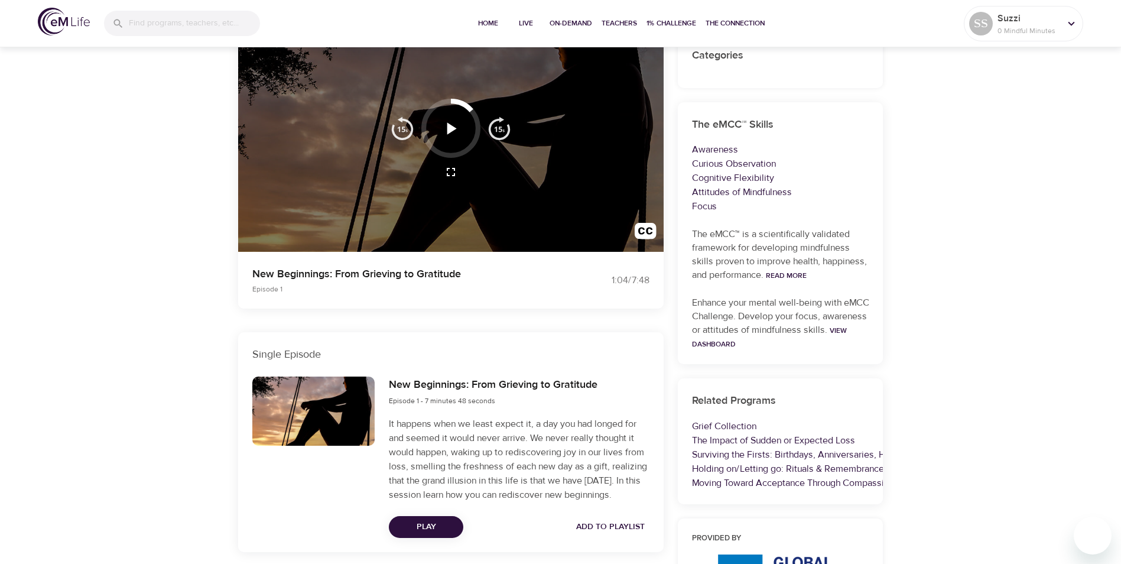
click at [444, 520] on span "Play" at bounding box center [426, 526] width 56 height 15
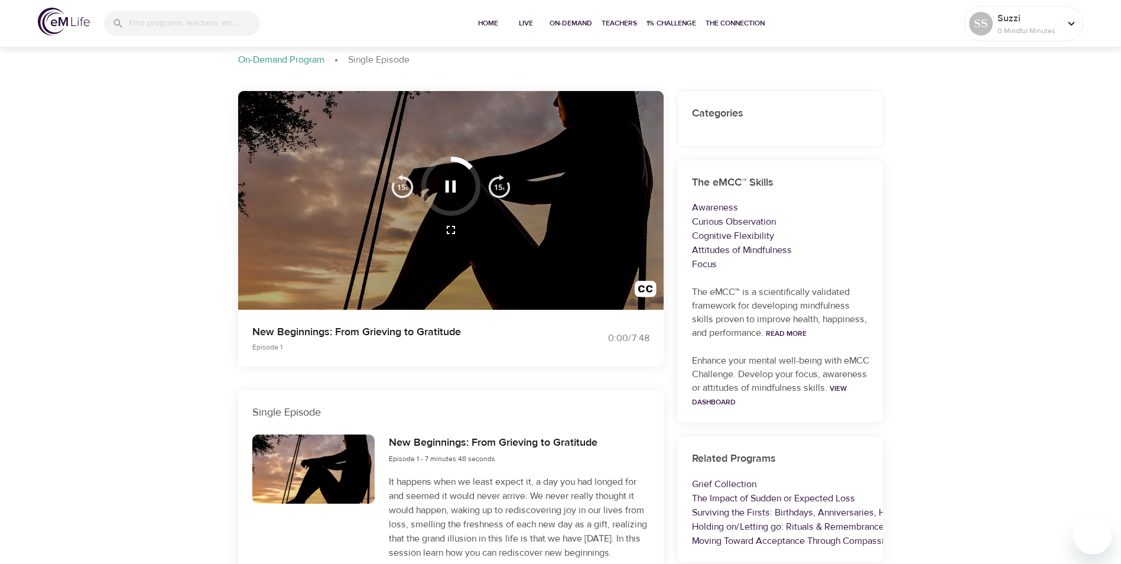
scroll to position [0, 0]
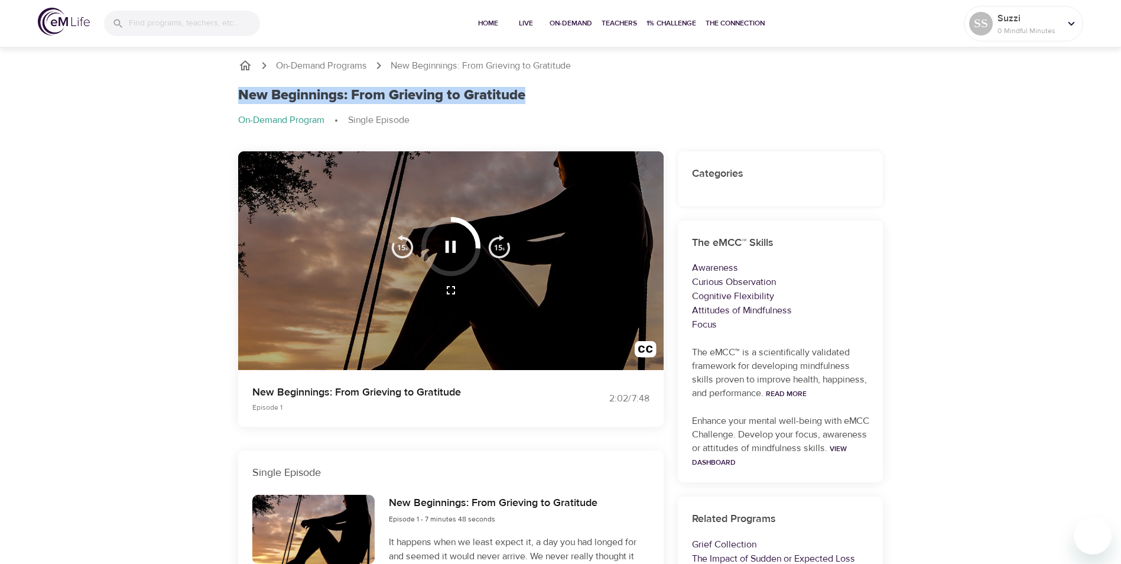
click at [451, 245] on icon "button" at bounding box center [450, 246] width 21 height 21
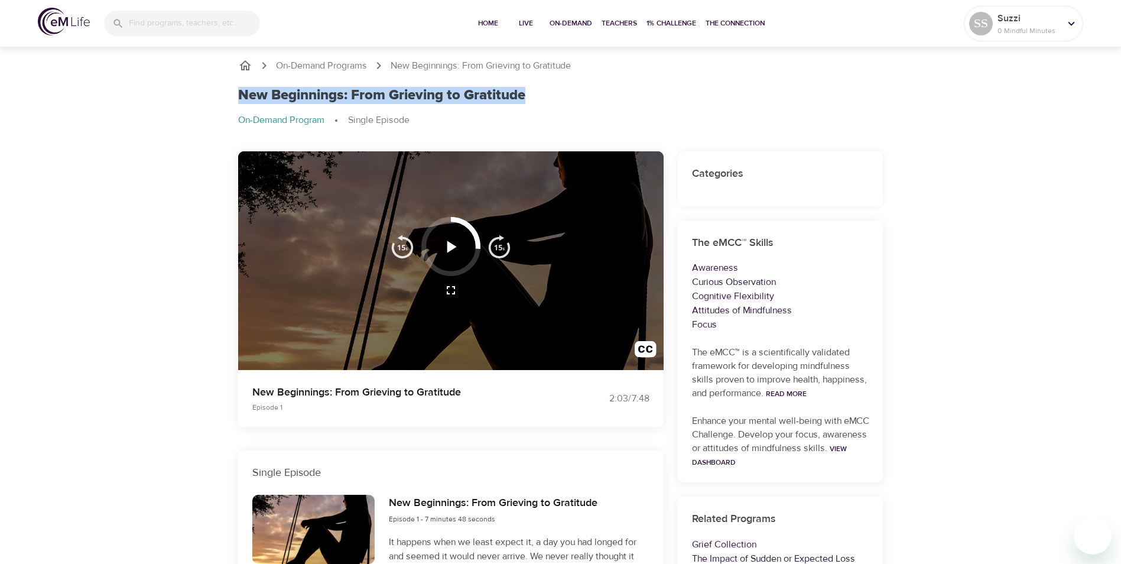
click at [451, 245] on icon "button" at bounding box center [451, 246] width 9 height 12
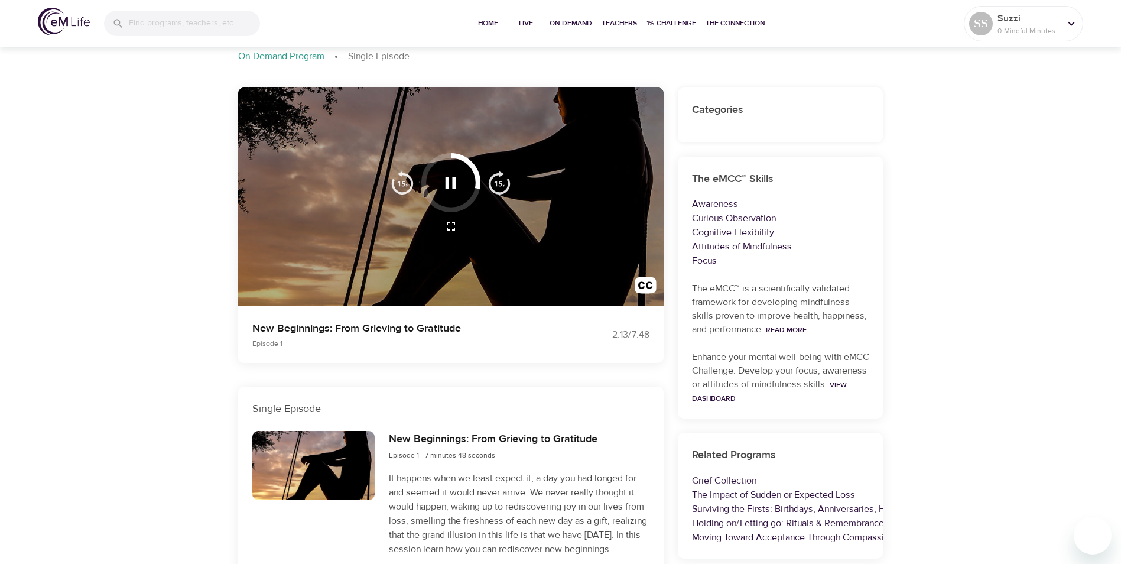
scroll to position [59, 0]
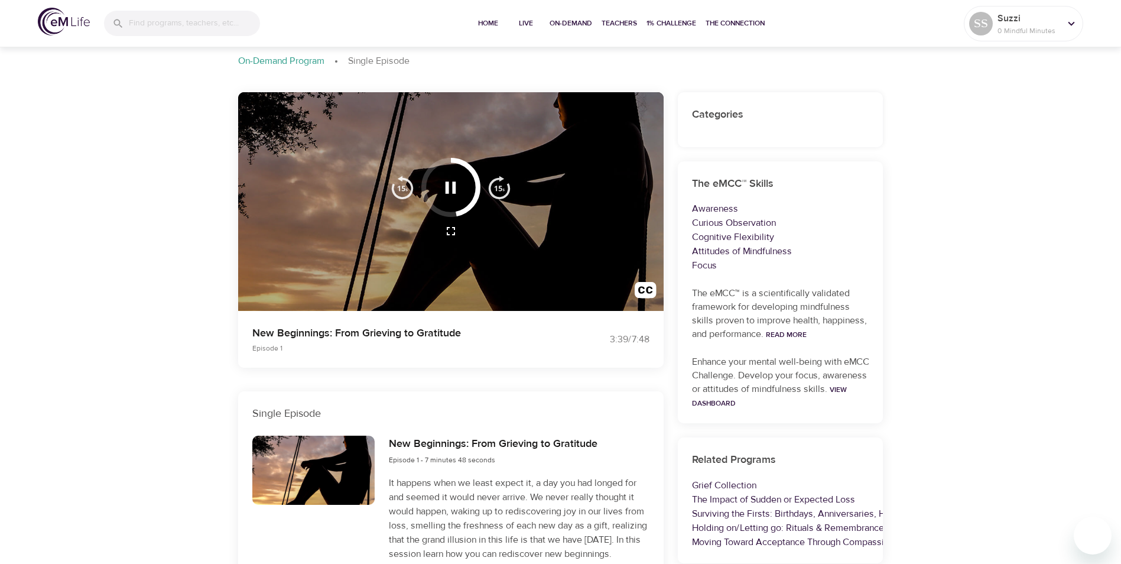
click at [454, 186] on icon "button" at bounding box center [450, 187] width 11 height 12
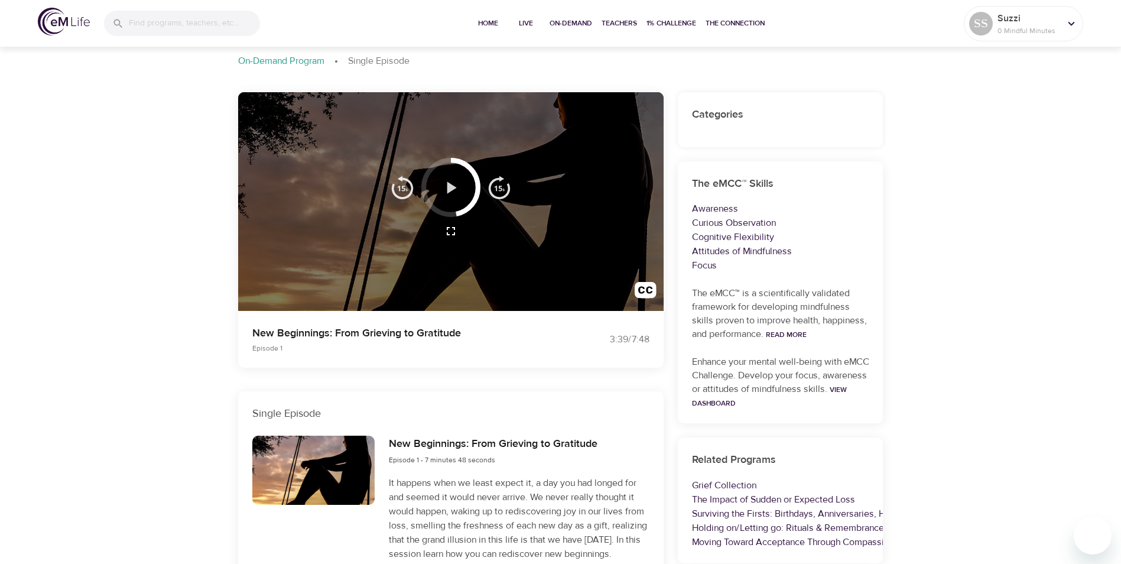
click at [444, 186] on icon "button" at bounding box center [450, 187] width 21 height 21
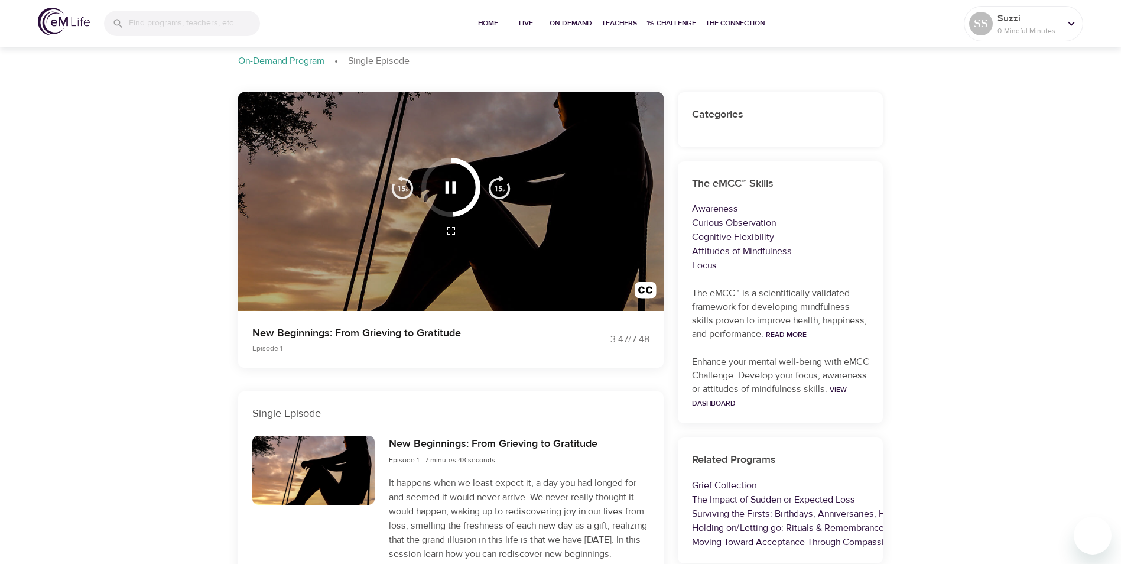
click at [450, 183] on icon "button" at bounding box center [450, 187] width 21 height 21
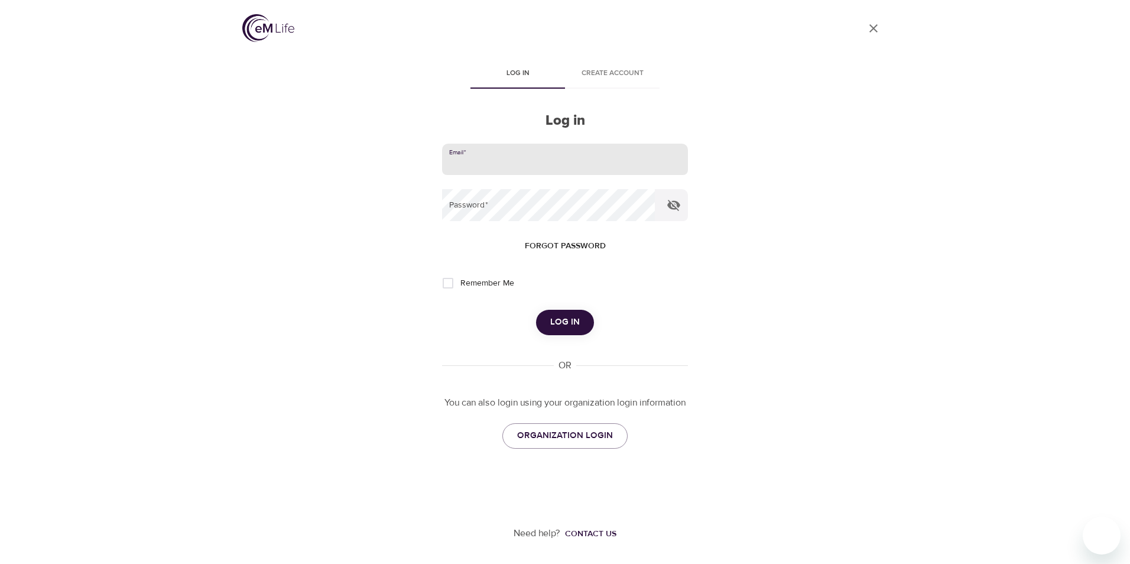
click at [577, 164] on input "email" at bounding box center [565, 160] width 246 height 32
type input "[PERSON_NAME][EMAIL_ADDRESS][PERSON_NAME][DOMAIN_NAME]"
click at [544, 325] on button "Log in" at bounding box center [565, 322] width 58 height 25
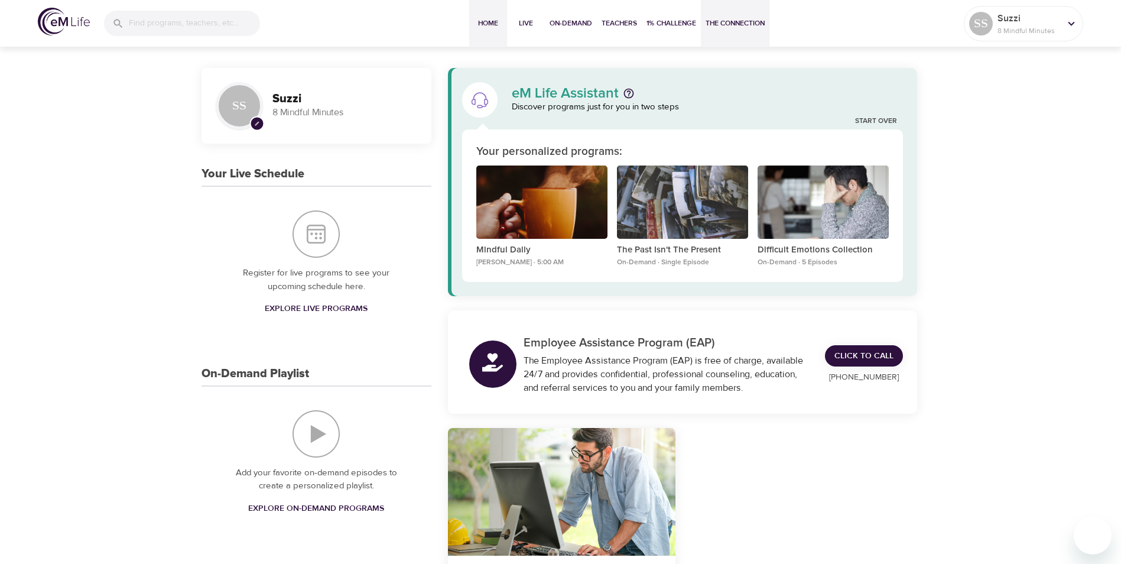
click at [736, 18] on span "The Connection" at bounding box center [734, 23] width 59 height 12
click at [549, 21] on span "On-Demand" at bounding box center [570, 23] width 43 height 12
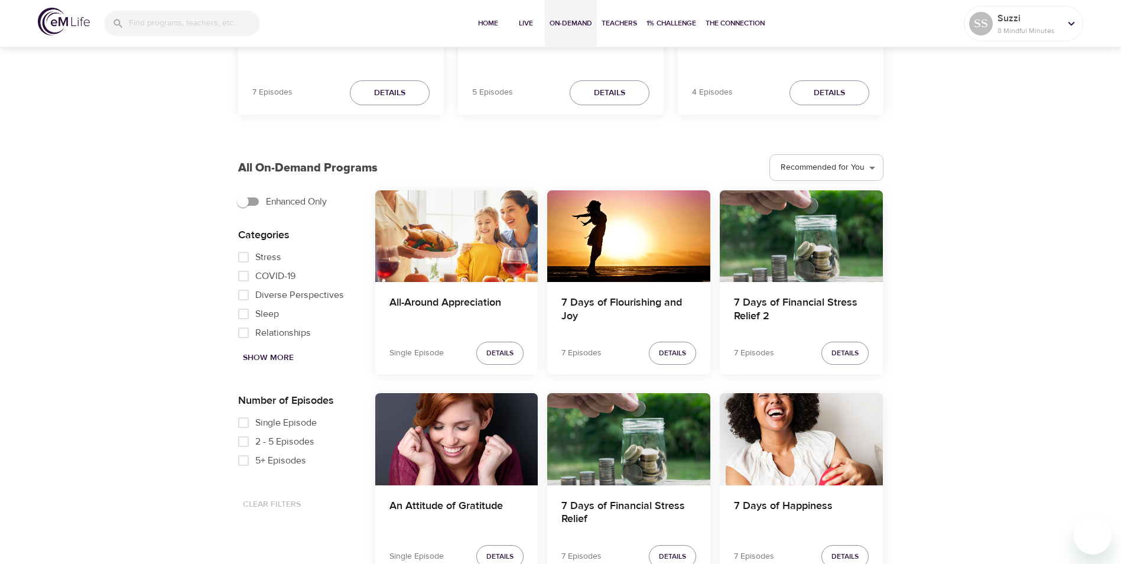
scroll to position [295, 0]
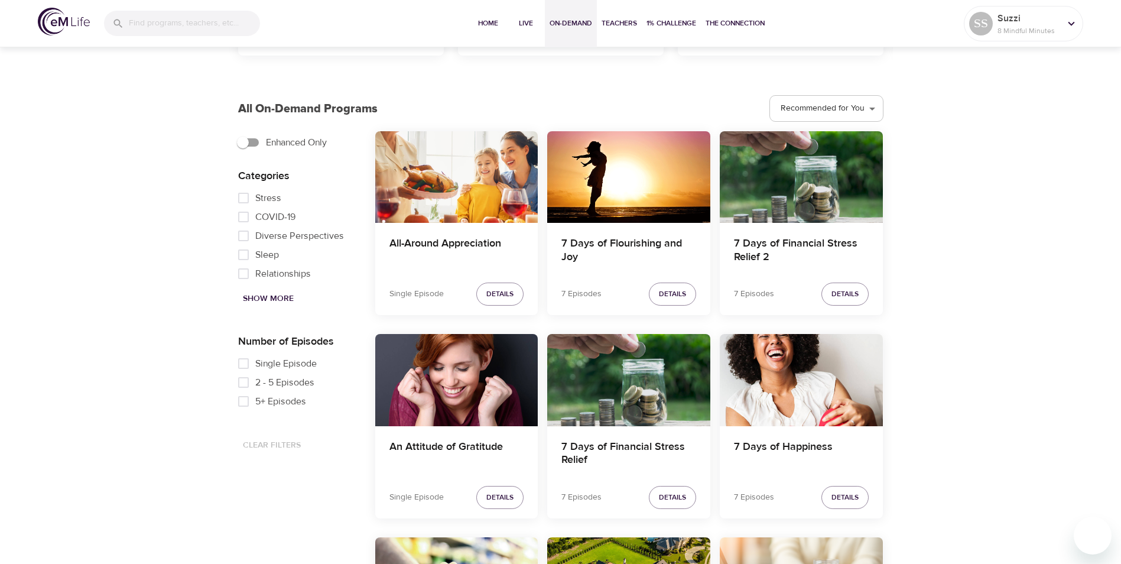
click at [282, 297] on span "Show More" at bounding box center [268, 298] width 51 height 15
click at [281, 297] on span "Show Less" at bounding box center [265, 298] width 45 height 15
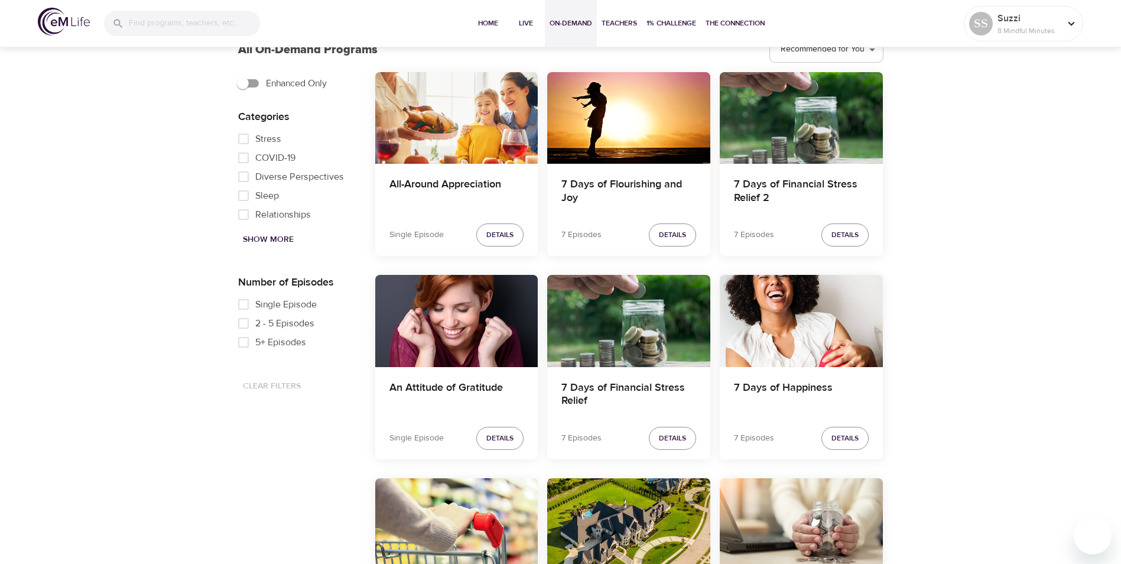
click at [248, 235] on span "Show More" at bounding box center [268, 239] width 51 height 15
click at [242, 209] on input "Grief" at bounding box center [244, 200] width 24 height 19
checkbox input "true"
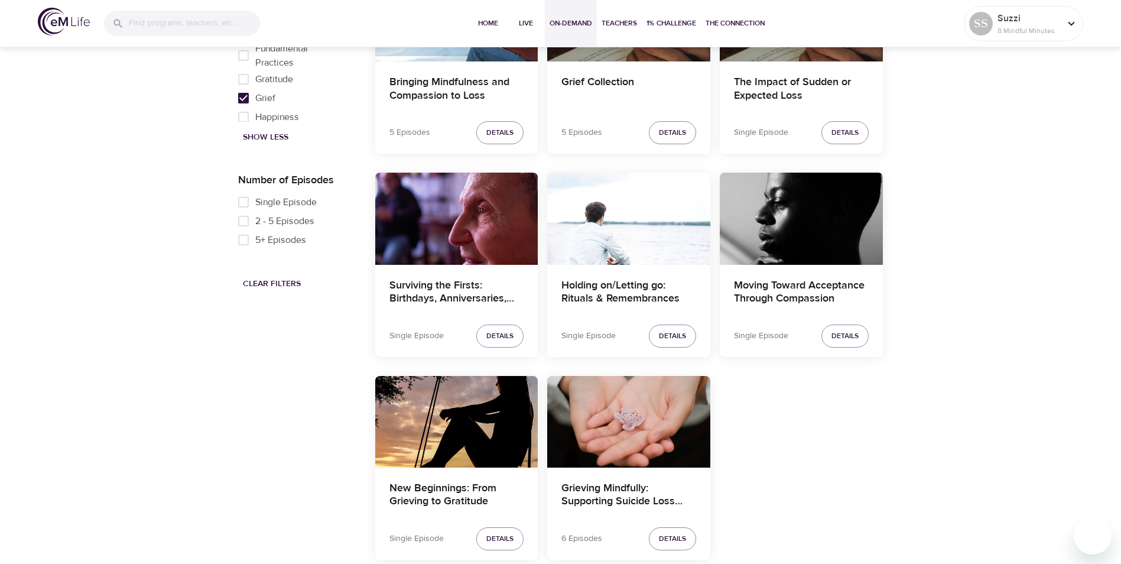
scroll to position [471, 0]
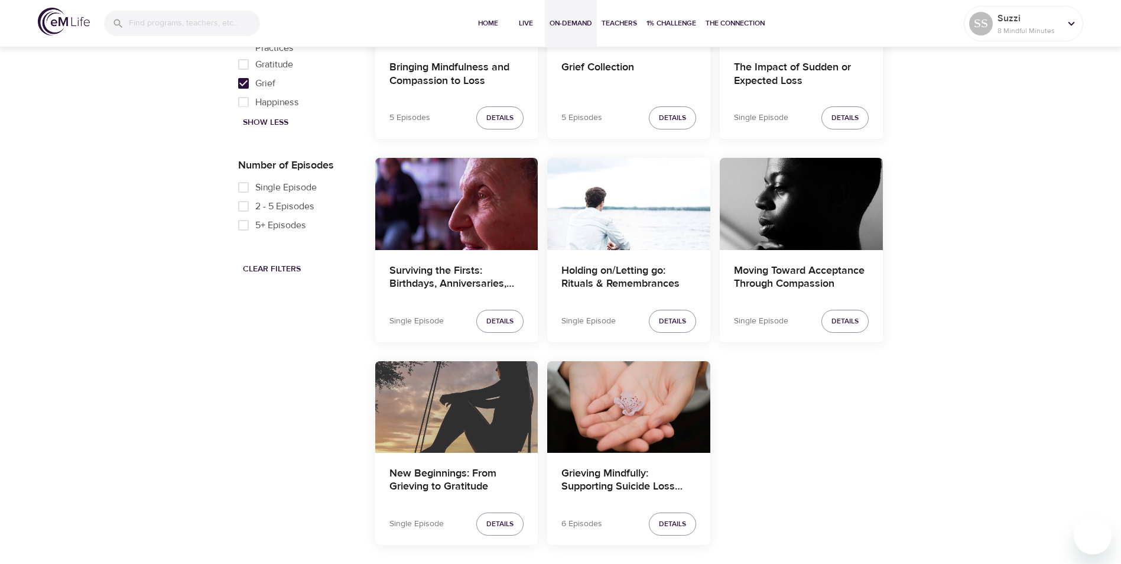
click at [467, 419] on div "New Beginnings: From Grieving to Gratitude" at bounding box center [456, 407] width 163 height 92
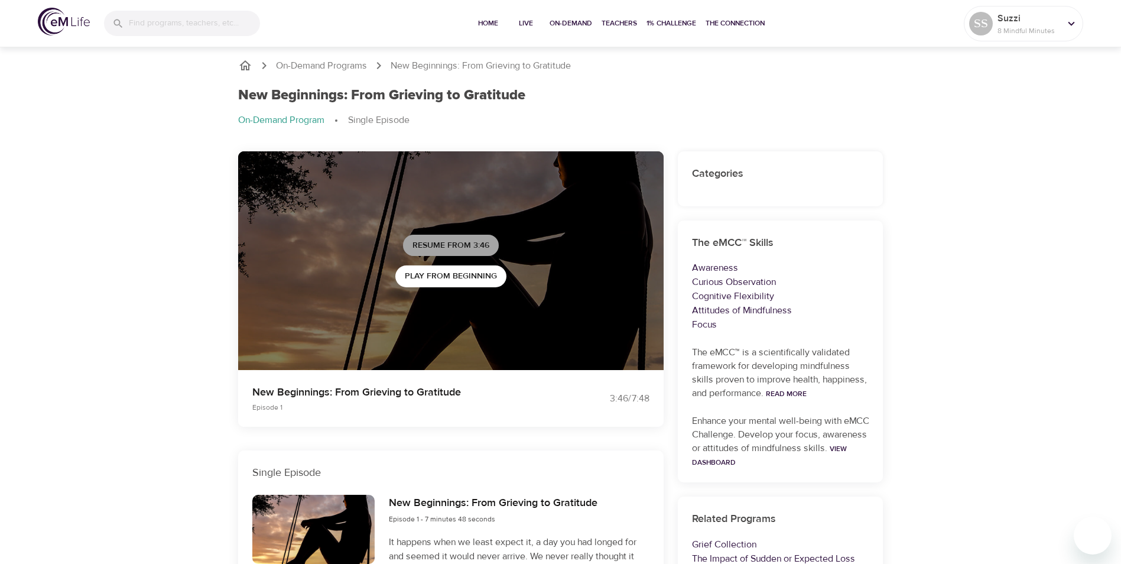
click at [454, 238] on span "Resume from 3:46" at bounding box center [450, 245] width 77 height 15
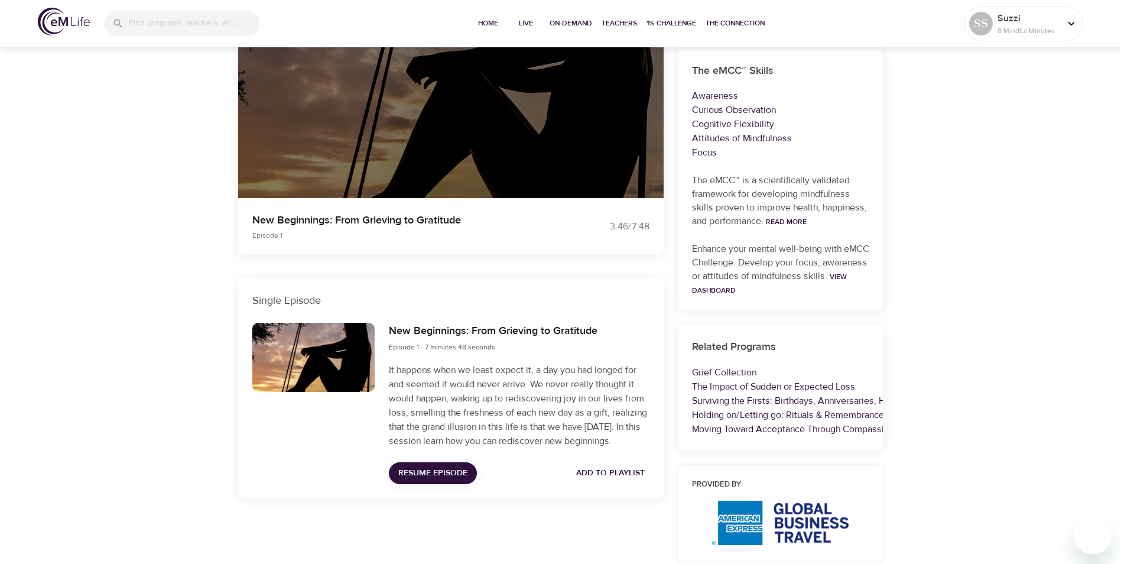
scroll to position [177, 0]
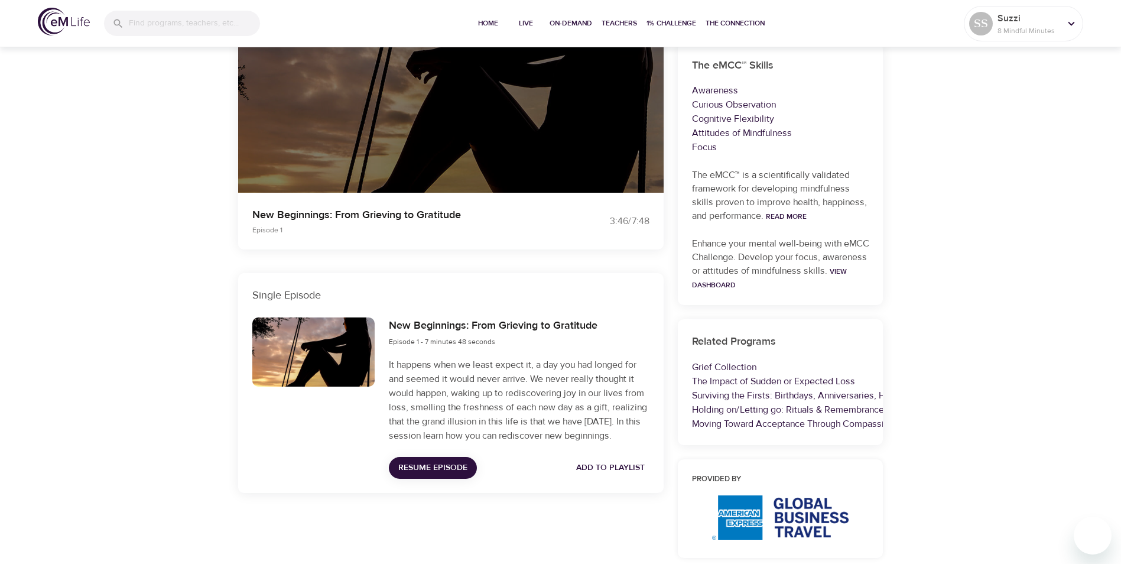
click at [440, 462] on span "Resume Episode" at bounding box center [432, 467] width 69 height 15
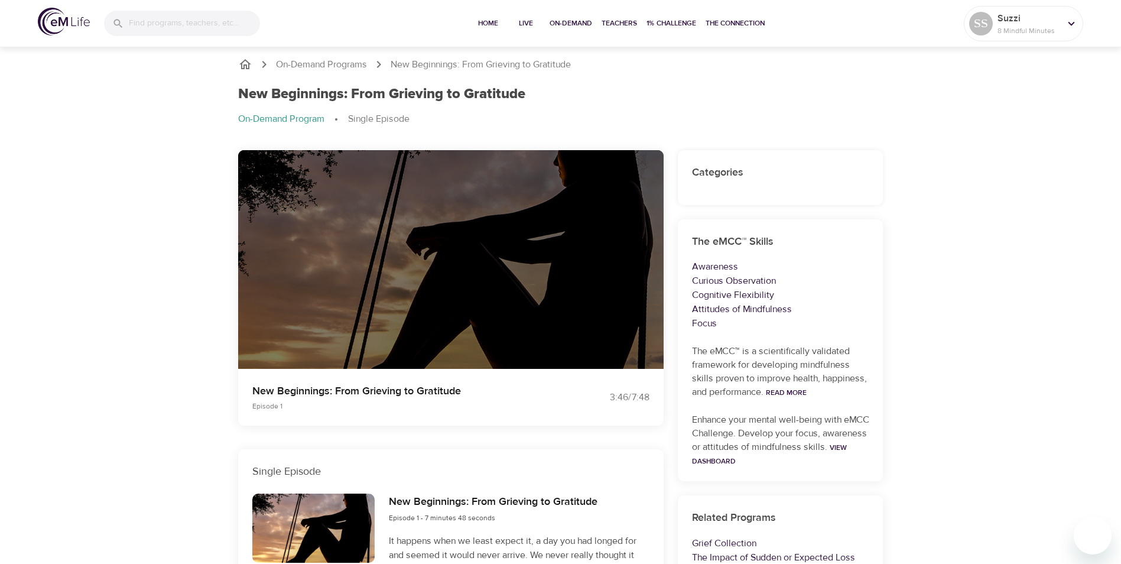
scroll to position [0, 0]
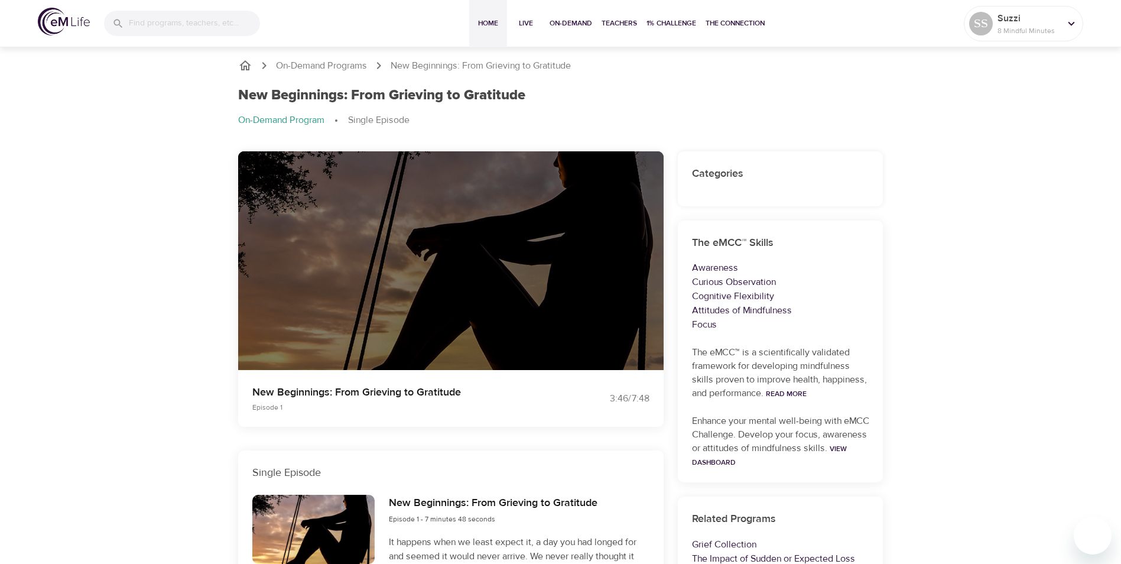
click at [489, 22] on span "Home" at bounding box center [488, 23] width 28 height 12
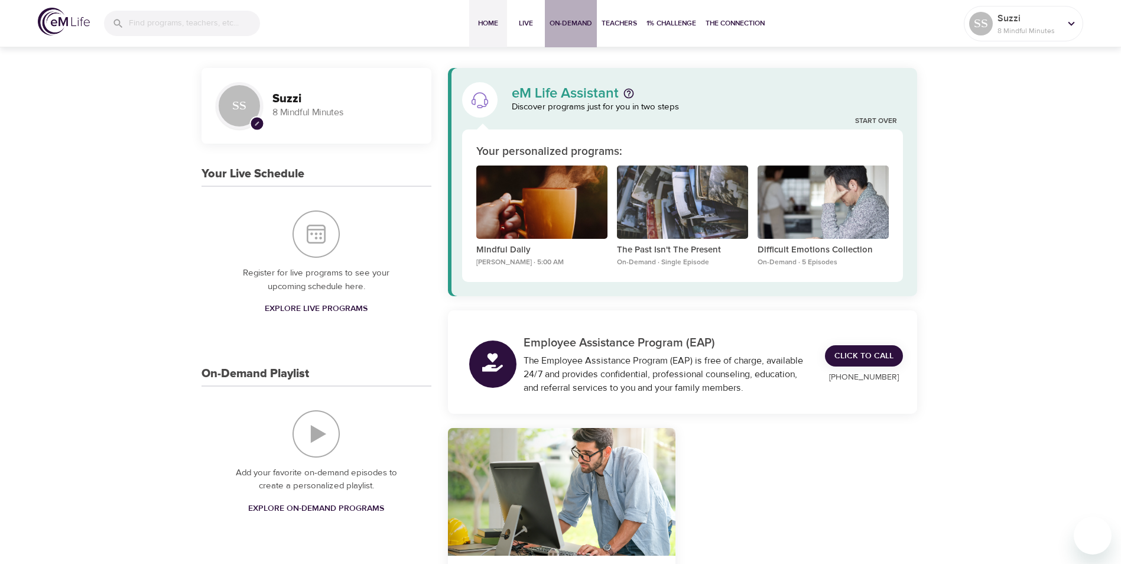
click at [583, 27] on span "On-Demand" at bounding box center [570, 23] width 43 height 12
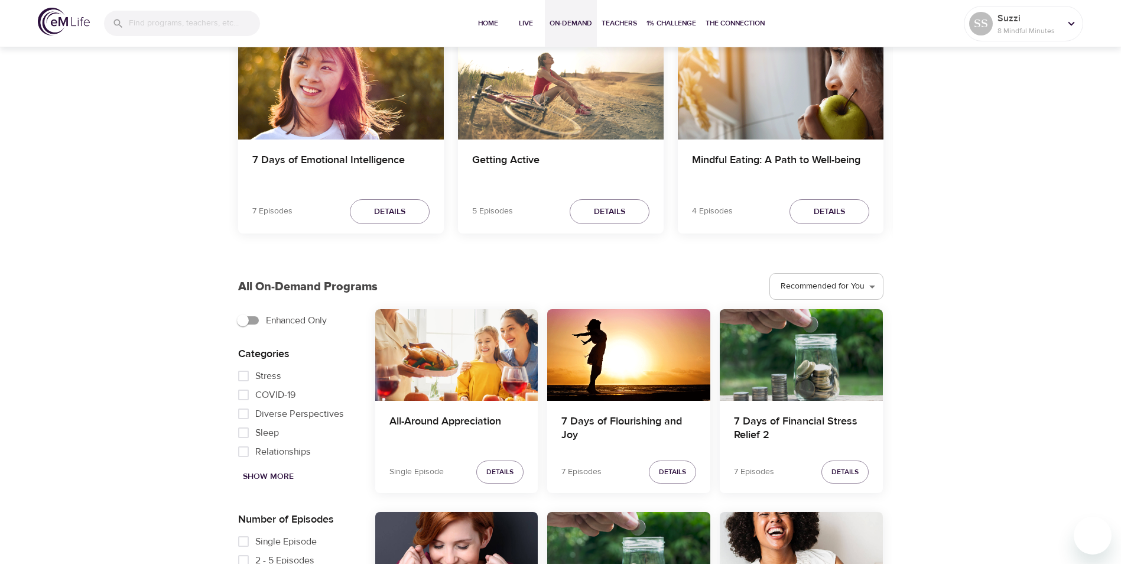
scroll to position [118, 0]
click at [274, 432] on span "Sleep" at bounding box center [267, 432] width 24 height 14
click at [255, 432] on input "Sleep" at bounding box center [244, 431] width 24 height 19
checkbox input "true"
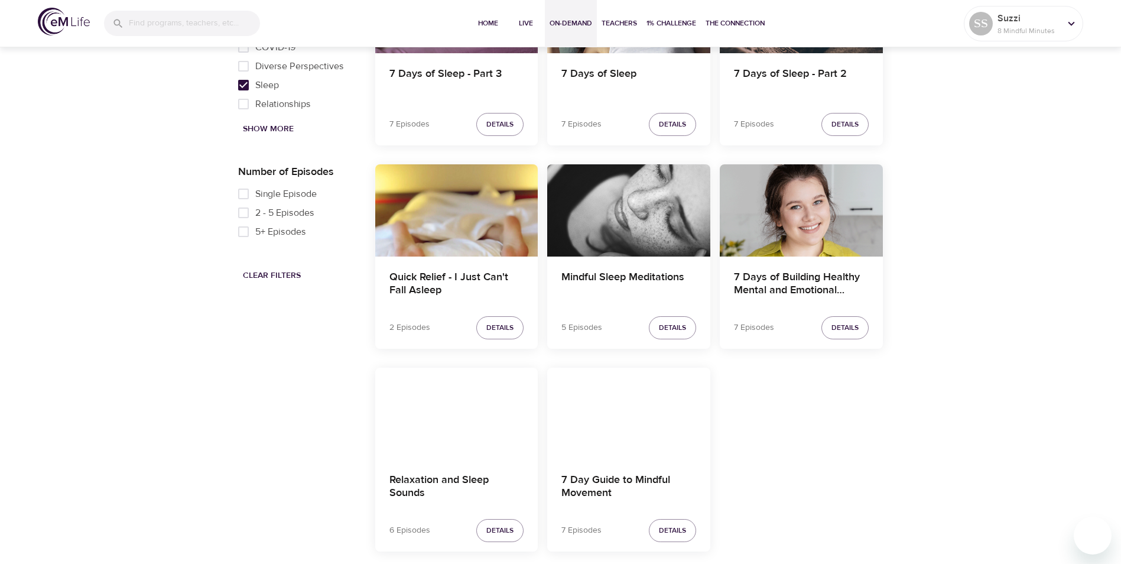
scroll to position [471, 0]
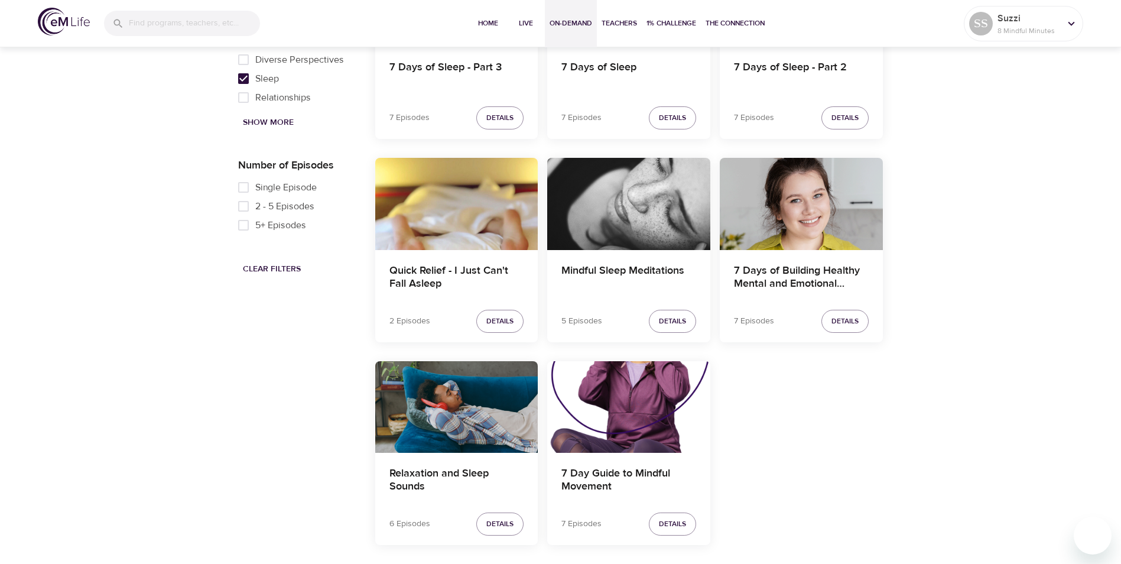
click at [242, 189] on input "Single Episode" at bounding box center [244, 187] width 24 height 19
checkbox input "true"
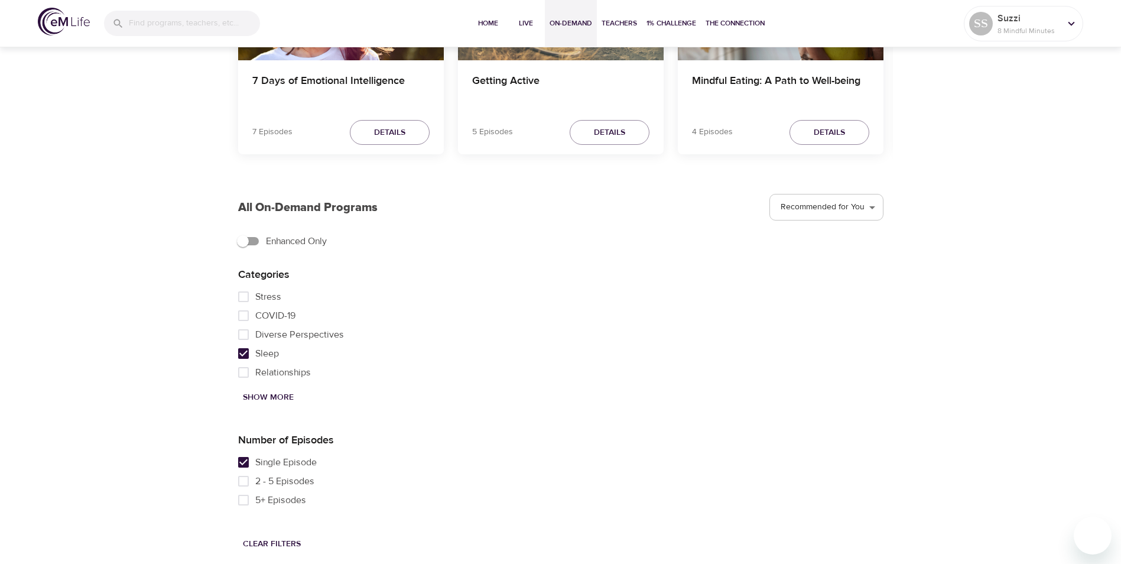
scroll to position [197, 0]
click at [245, 333] on input "Diverse Perspectives" at bounding box center [244, 334] width 24 height 19
checkbox input "true"
click at [245, 353] on input "Sleep" at bounding box center [244, 353] width 24 height 19
checkbox input "false"
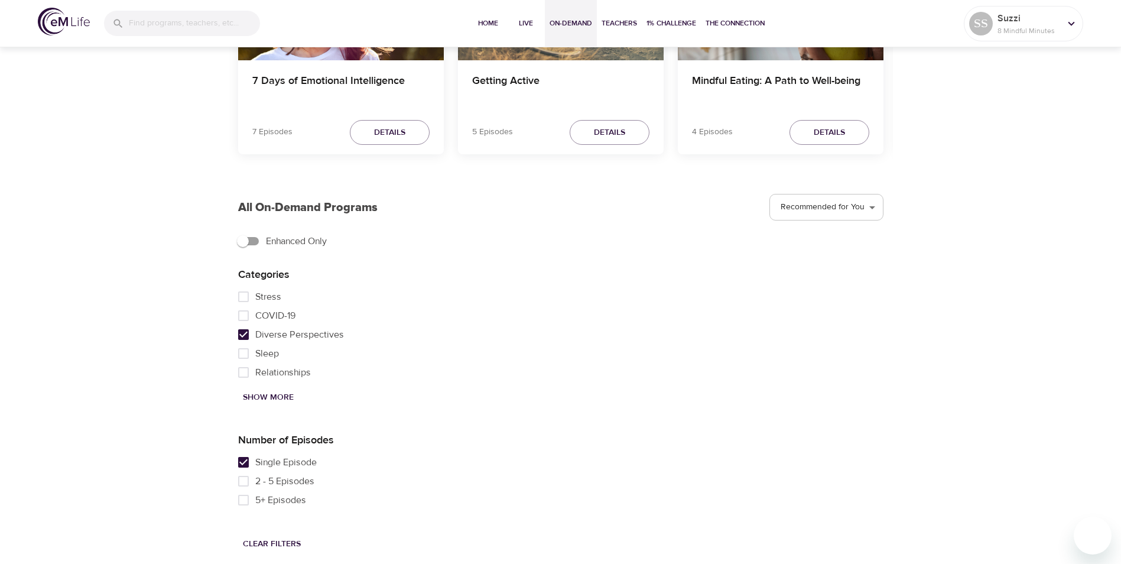
click at [246, 308] on input "COVID-19" at bounding box center [244, 315] width 24 height 19
checkbox input "true"
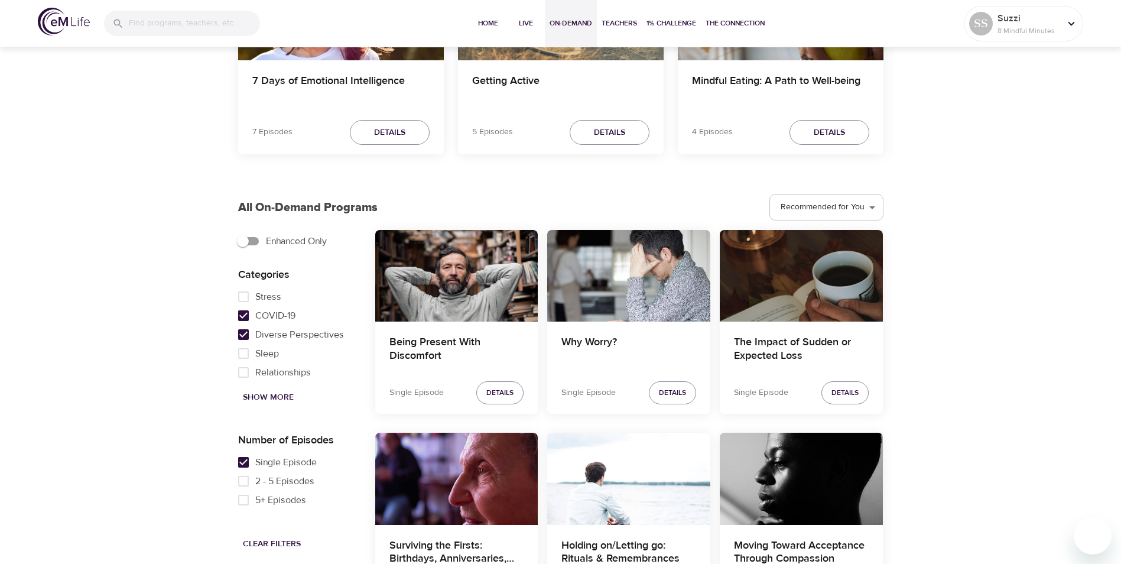
click at [245, 330] on input "Diverse Perspectives" at bounding box center [244, 334] width 24 height 19
checkbox input "false"
click at [245, 300] on input "Stress" at bounding box center [244, 296] width 24 height 19
checkbox input "true"
click at [271, 388] on button "Show More" at bounding box center [268, 397] width 60 height 22
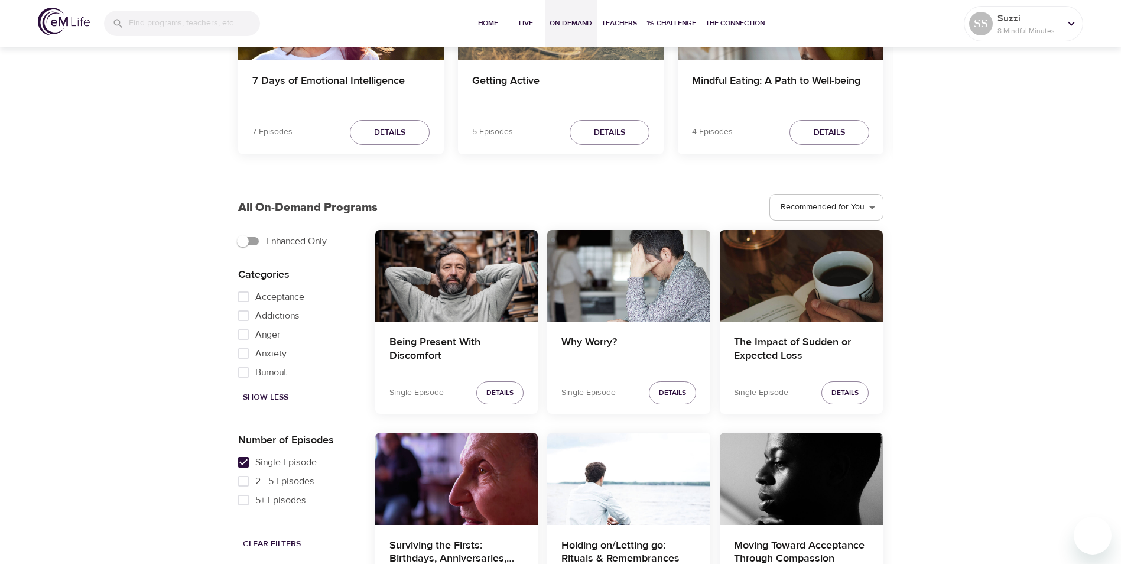
click at [245, 295] on input "Acceptance" at bounding box center [244, 296] width 24 height 19
checkbox input "true"
click at [246, 341] on input "COVID-19" at bounding box center [244, 343] width 24 height 19
checkbox input "false"
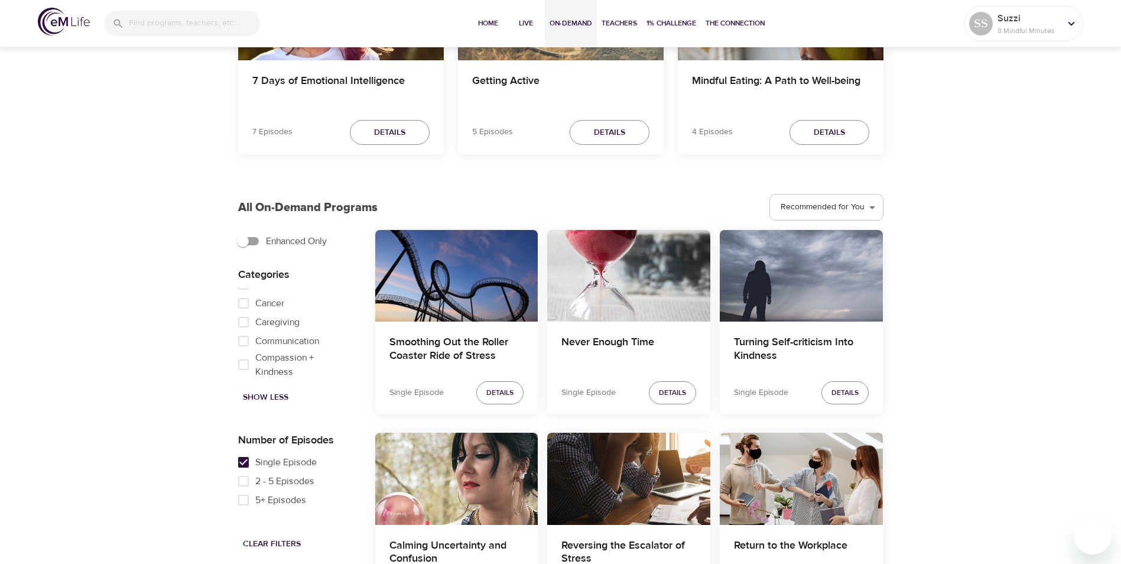
scroll to position [118, 0]
click at [242, 353] on input "Compassion + Kindness" at bounding box center [244, 353] width 24 height 19
checkbox input "true"
click at [679, 391] on span "Details" at bounding box center [672, 392] width 27 height 12
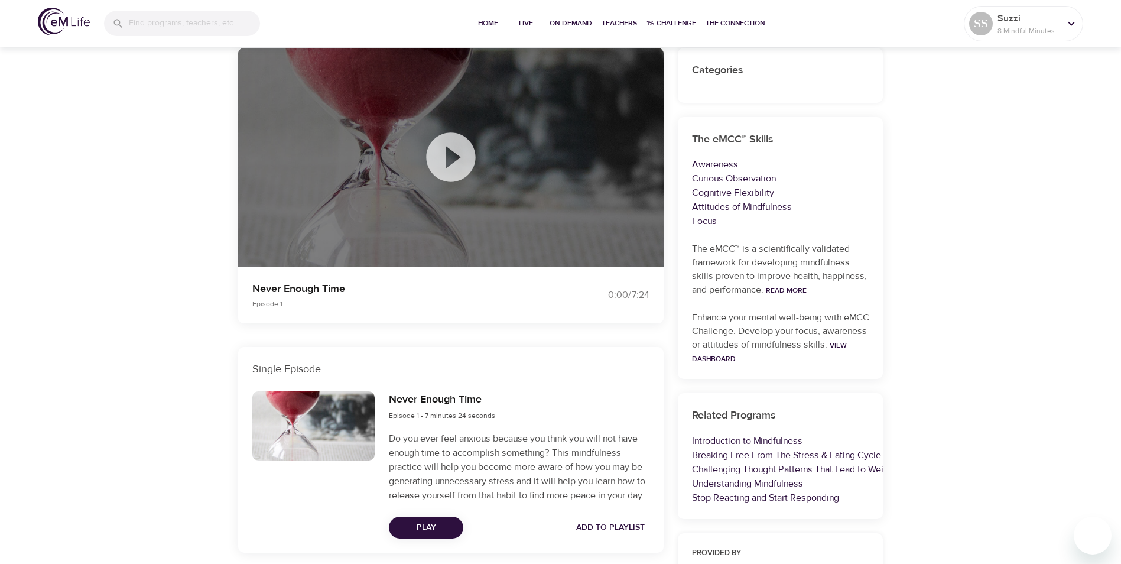
scroll to position [236, 0]
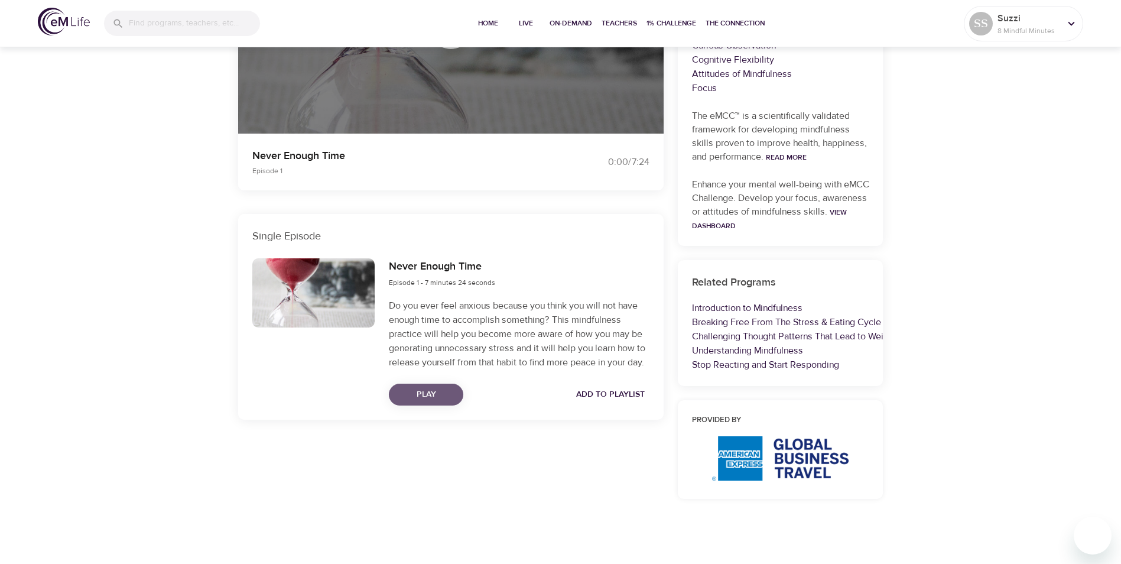
click at [431, 396] on span "Play" at bounding box center [426, 394] width 56 height 15
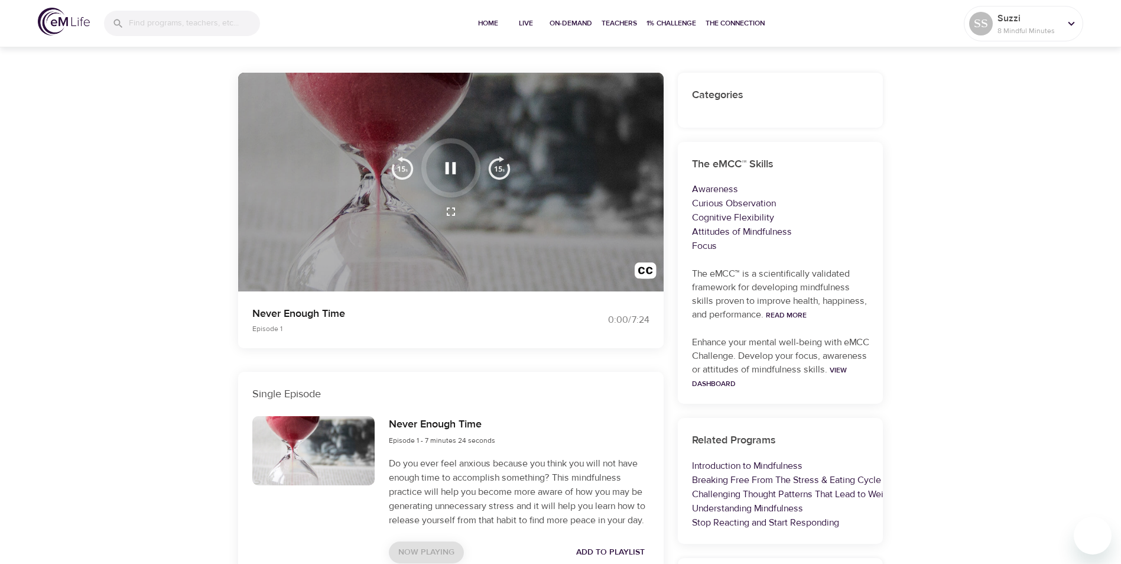
scroll to position [0, 0]
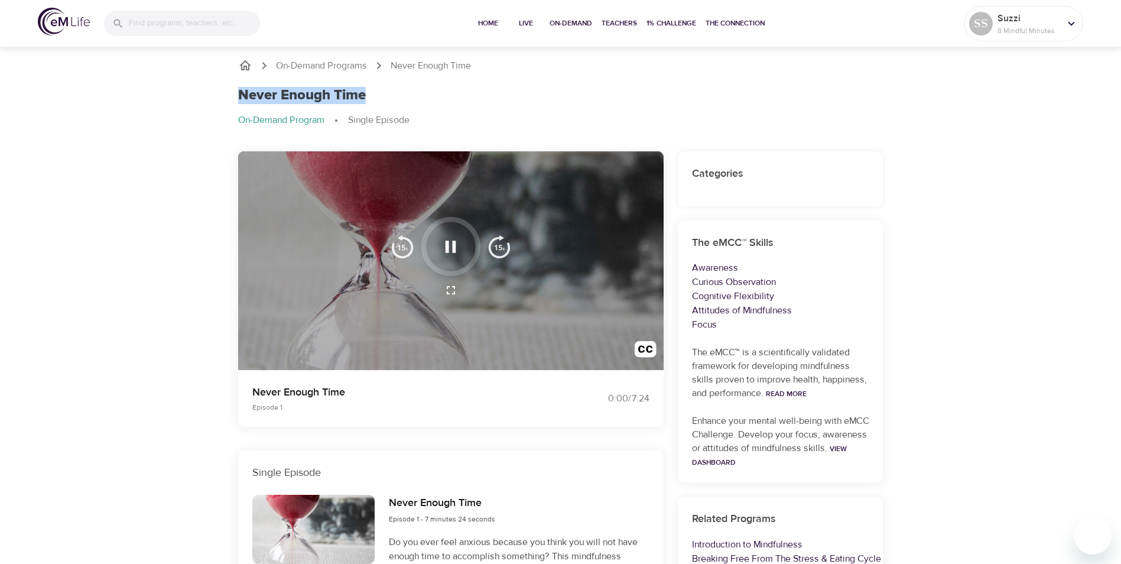
drag, startPoint x: 239, startPoint y: 92, endPoint x: 369, endPoint y: 92, distance: 129.4
click at [369, 92] on div "Never Enough Time" at bounding box center [560, 95] width 645 height 17
drag, startPoint x: 369, startPoint y: 92, endPoint x: 361, endPoint y: 94, distance: 8.0
copy h1 "Never Enough Time"
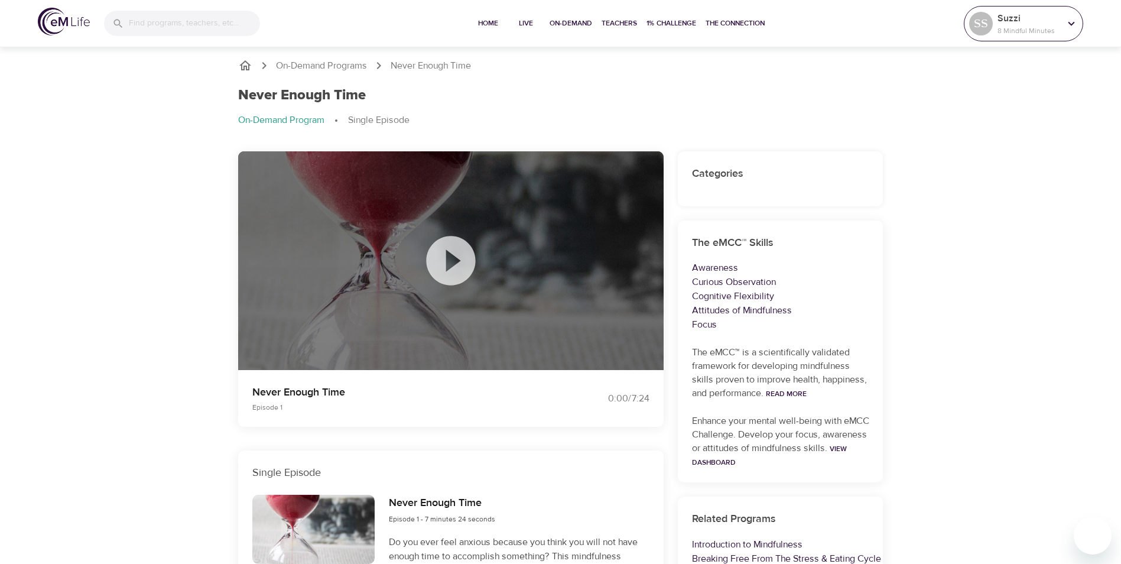
click at [1011, 24] on p "Suzzi" at bounding box center [1028, 18] width 63 height 14
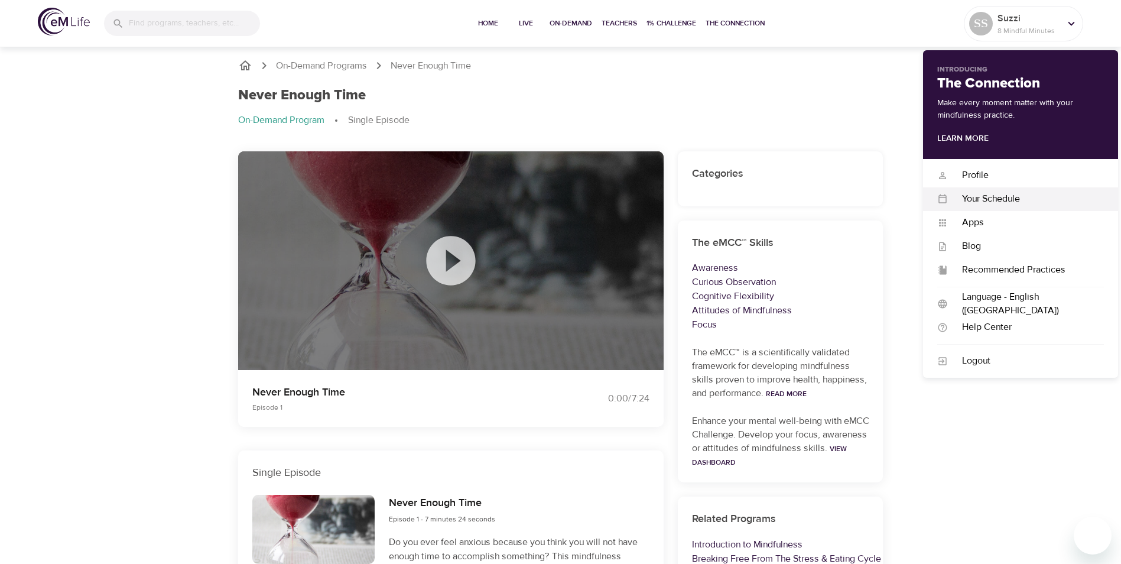
click at [982, 200] on div "Your Schedule" at bounding box center [1026, 199] width 156 height 14
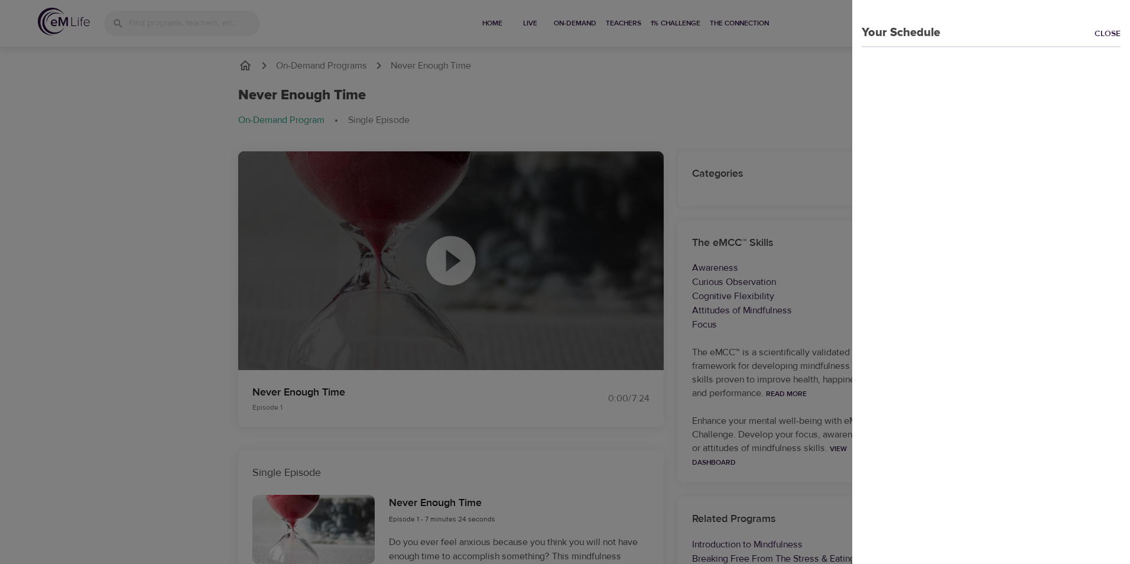
click at [1085, 31] on div "Your Schedule Close" at bounding box center [991, 20] width 278 height 41
click at [1094, 34] on link "Close" at bounding box center [1111, 35] width 35 height 14
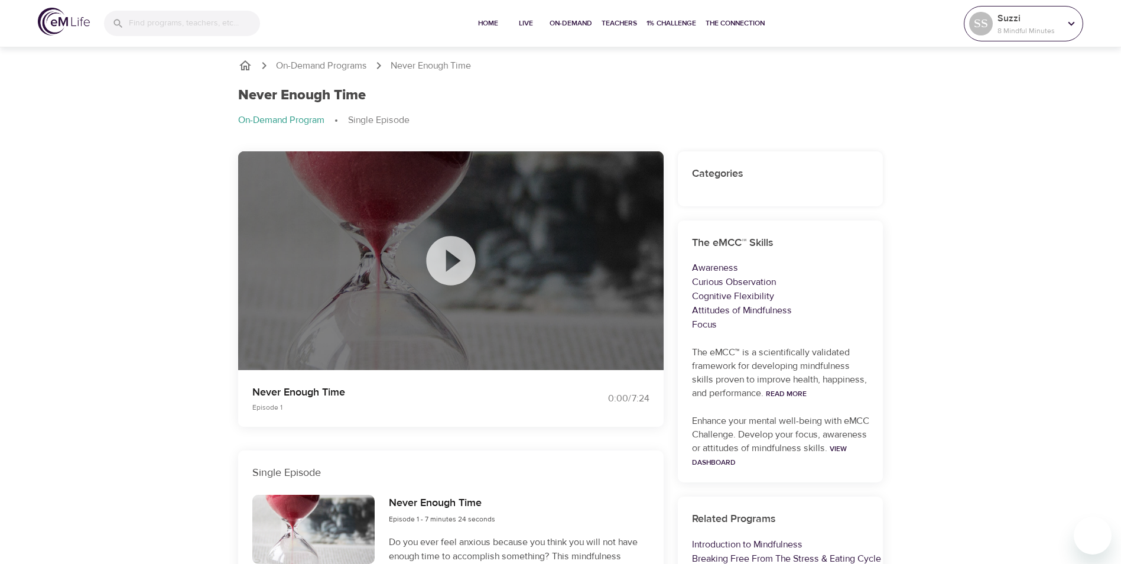
click at [1010, 21] on p "Suzzi" at bounding box center [1028, 18] width 63 height 14
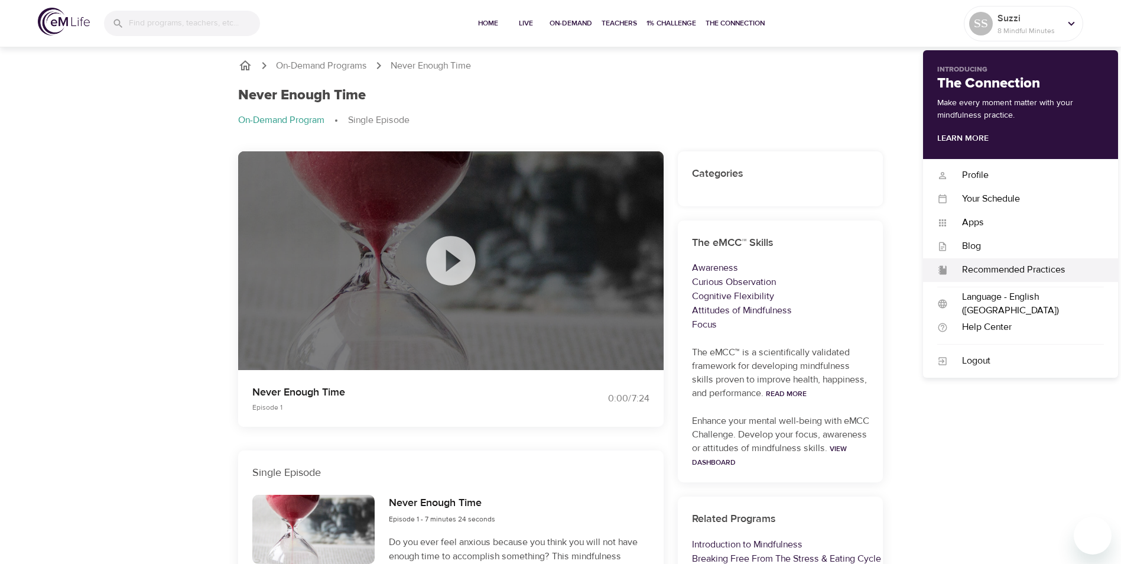
click at [971, 270] on div "Recommended Practices" at bounding box center [1026, 270] width 156 height 14
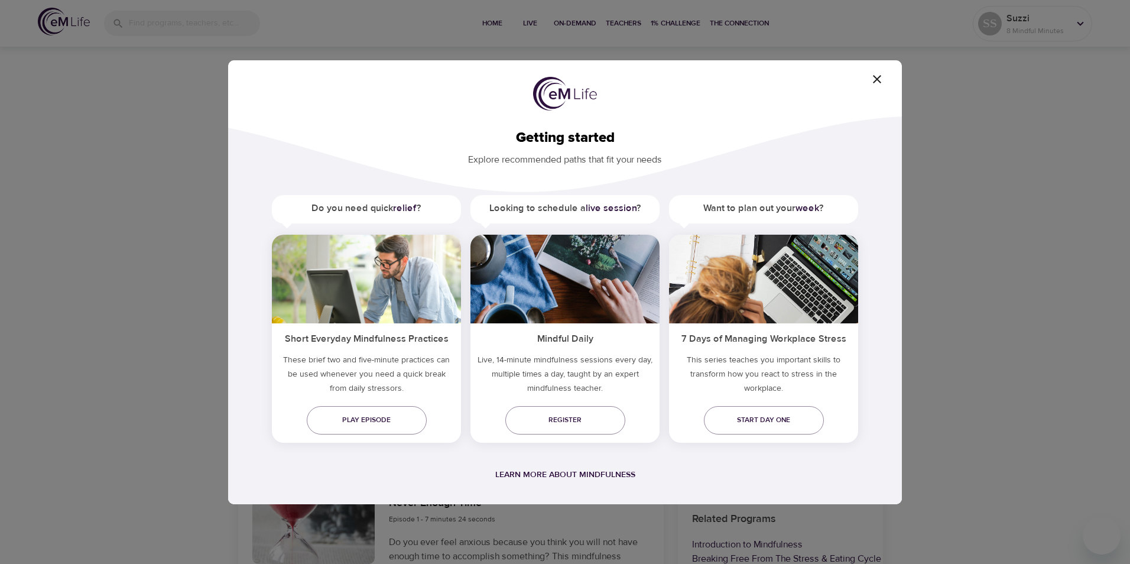
click at [883, 81] on icon "button" at bounding box center [877, 79] width 14 height 14
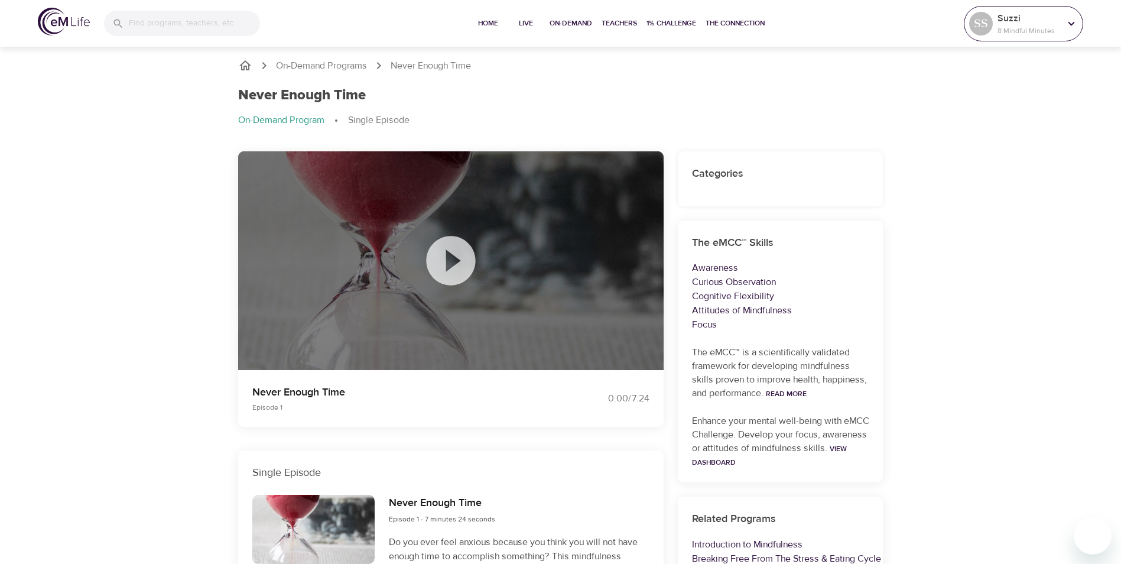
click at [1014, 26] on div "Suzzi 8 Mindful Minutes" at bounding box center [1028, 24] width 67 height 30
